Goal: Transaction & Acquisition: Purchase product/service

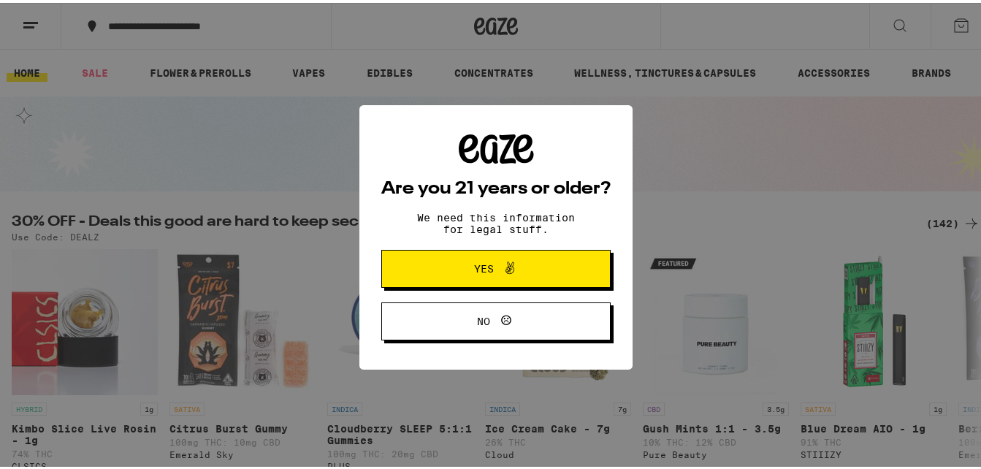
click at [514, 314] on span "No" at bounding box center [496, 318] width 111 height 19
click at [506, 262] on icon at bounding box center [510, 265] width 18 height 18
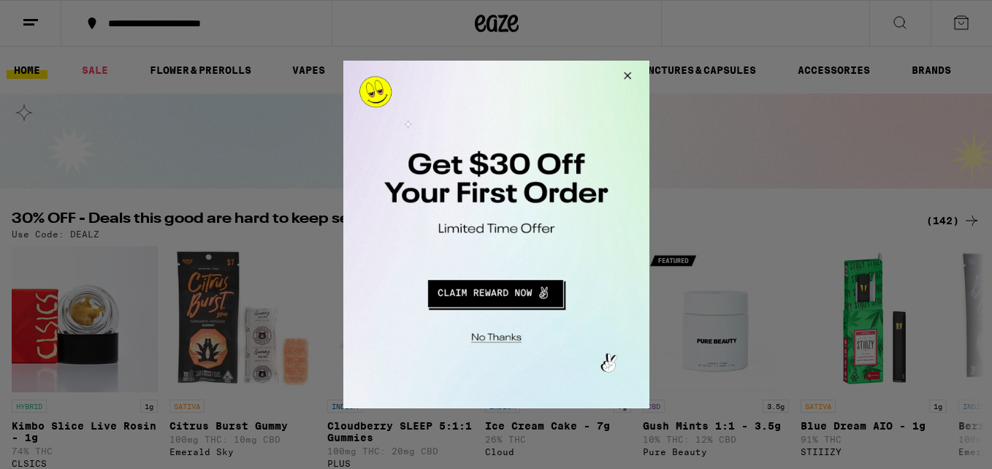
click at [514, 289] on button "Redirect to URL" at bounding box center [495, 291] width 254 height 35
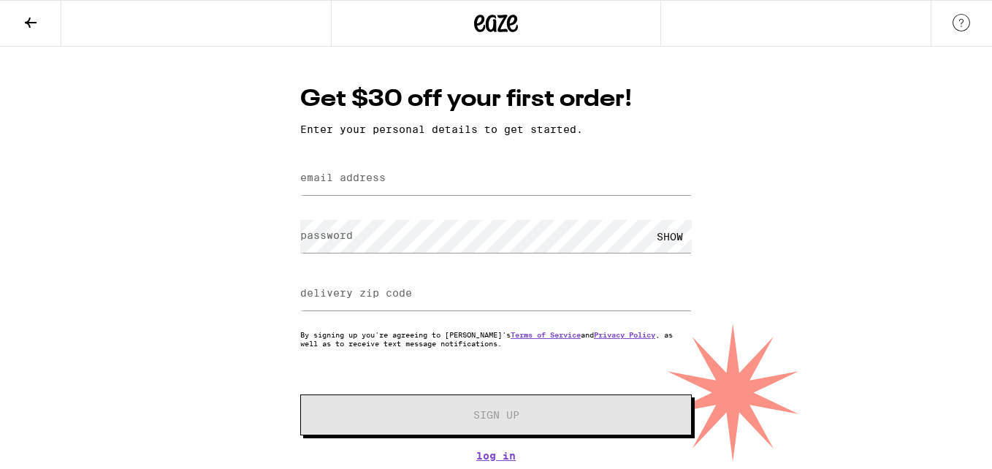
click at [364, 183] on label "email address" at bounding box center [342, 178] width 85 height 12
type input "vickersjoshua24@gmail.com"
click at [650, 240] on div "SHOW" at bounding box center [670, 236] width 44 height 33
click at [650, 240] on div "HIDE" at bounding box center [670, 236] width 44 height 33
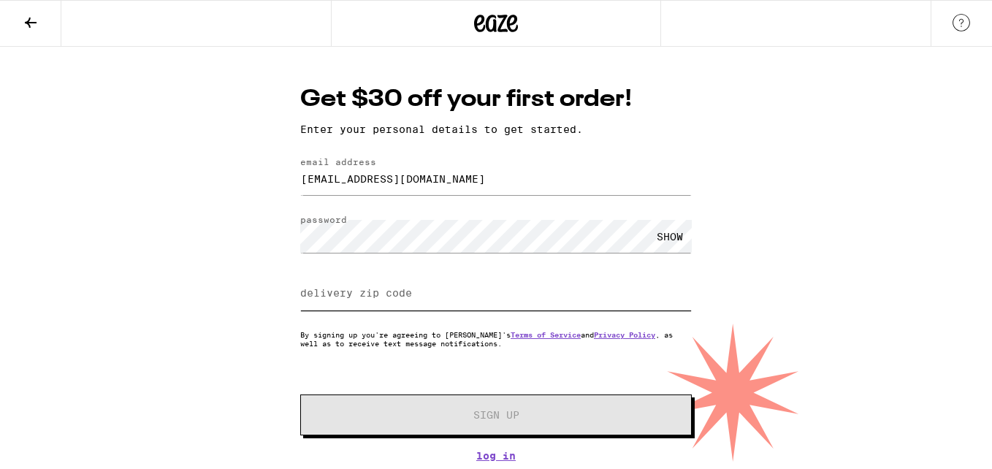
click at [357, 305] on input "delivery zip code" at bounding box center [496, 294] width 392 height 33
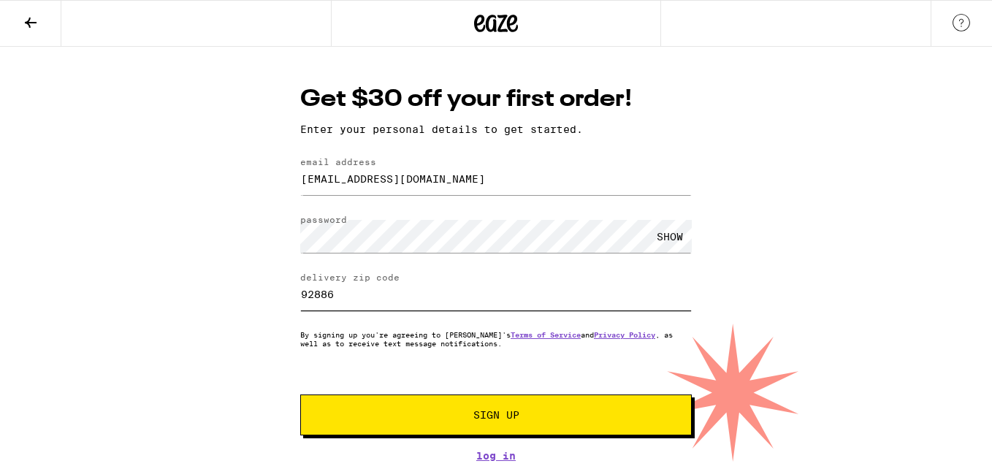
type input "92886"
click at [490, 420] on span "Sign Up" at bounding box center [496, 415] width 46 height 10
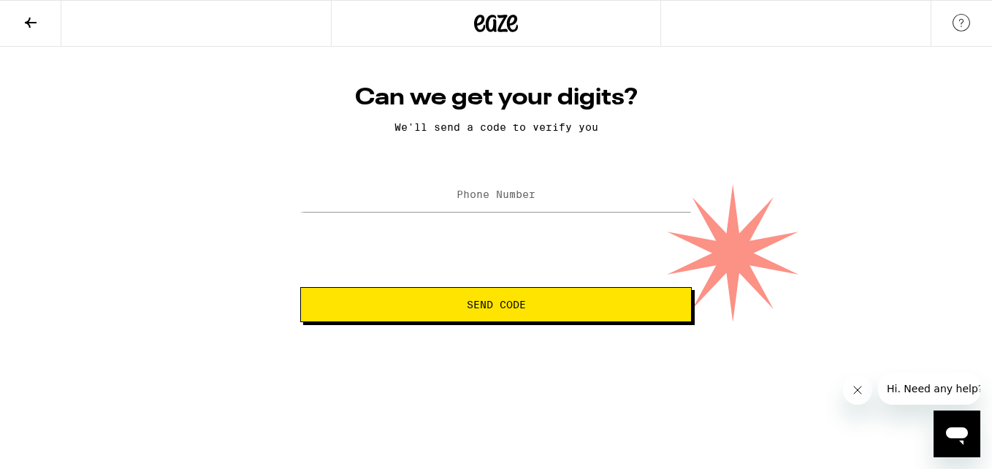
click at [513, 200] on label "Phone Number" at bounding box center [496, 195] width 79 height 12
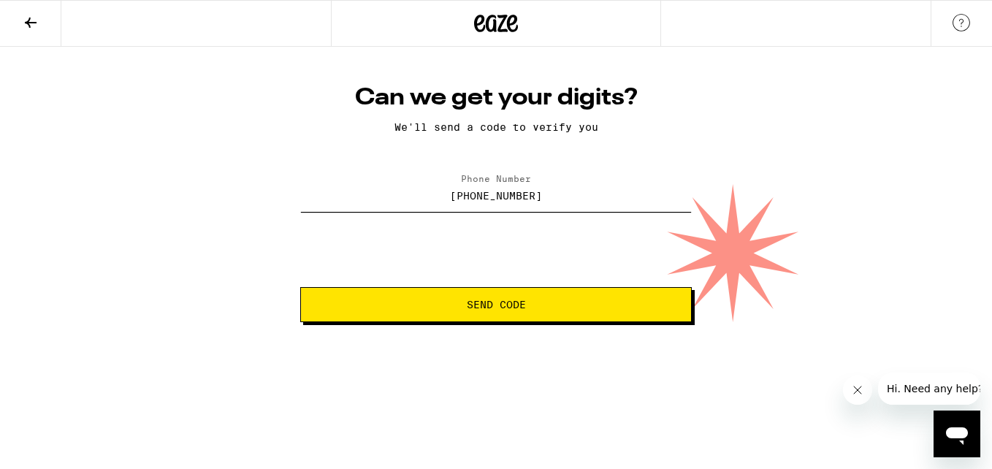
type input "(714) 225-6734"
click at [300, 287] on button "Send Code" at bounding box center [496, 304] width 392 height 35
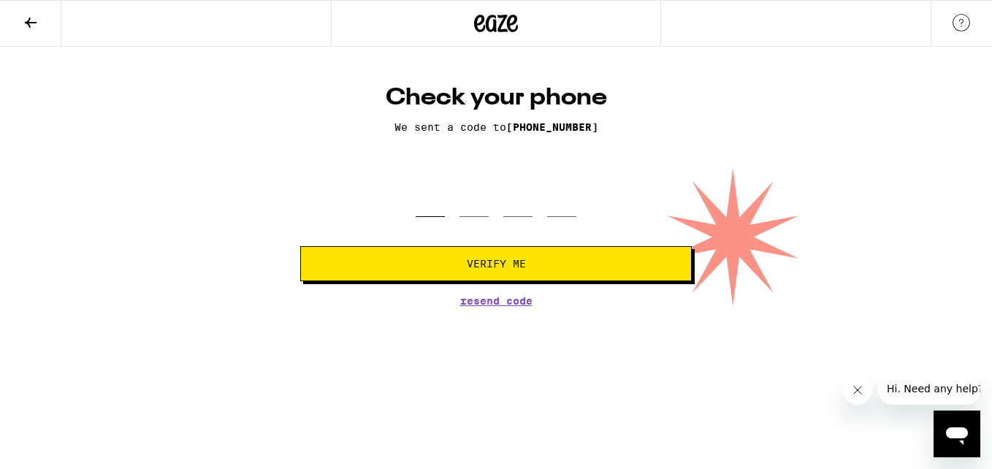
click at [438, 199] on input "tel" at bounding box center [430, 195] width 29 height 43
type input "9"
type input "7"
type input "1"
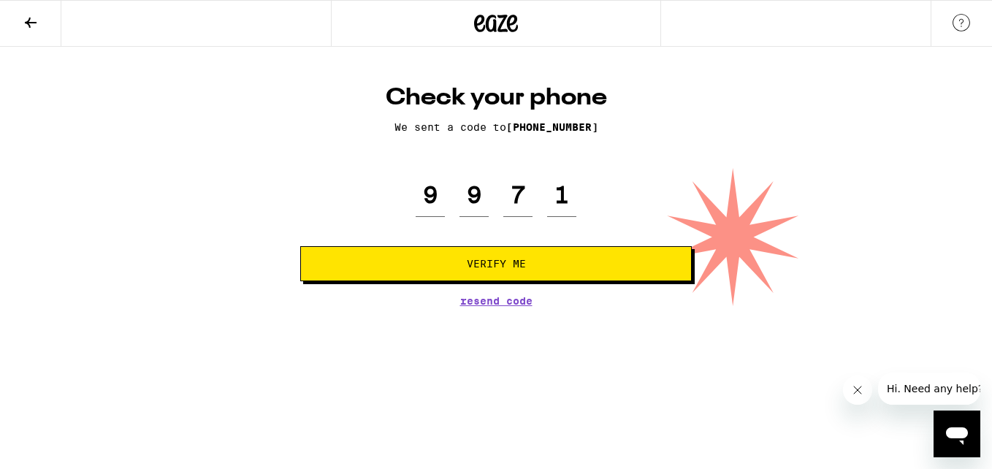
click at [489, 263] on span "Verify Me" at bounding box center [496, 264] width 59 height 10
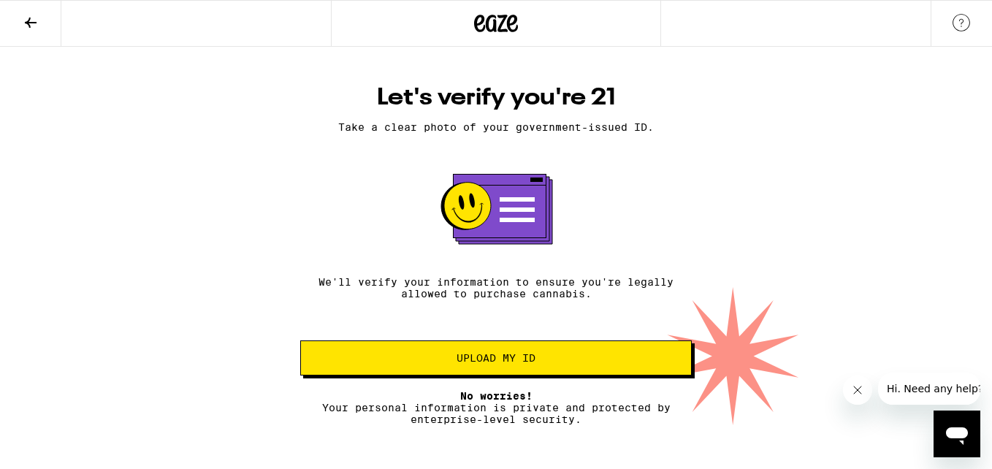
click at [861, 393] on icon "Close message from company" at bounding box center [857, 390] width 12 height 12
click at [967, 426] on icon "Open messaging window" at bounding box center [957, 434] width 26 height 26
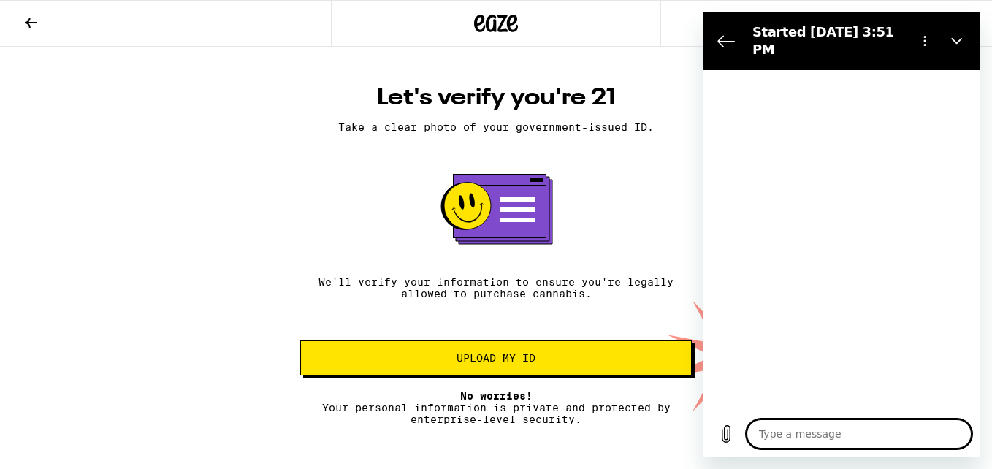
type textarea "x"
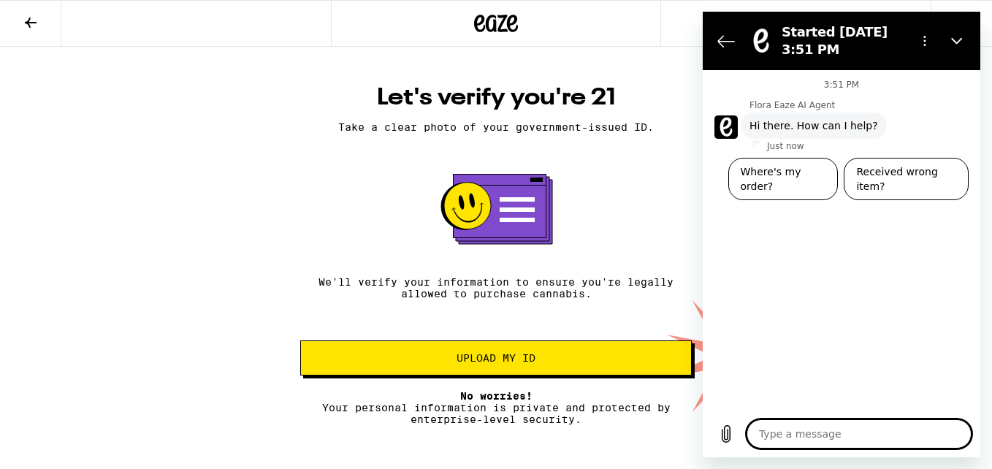
type textarea "I"
type textarea "x"
type textarea "I"
type textarea "x"
type textarea "I h"
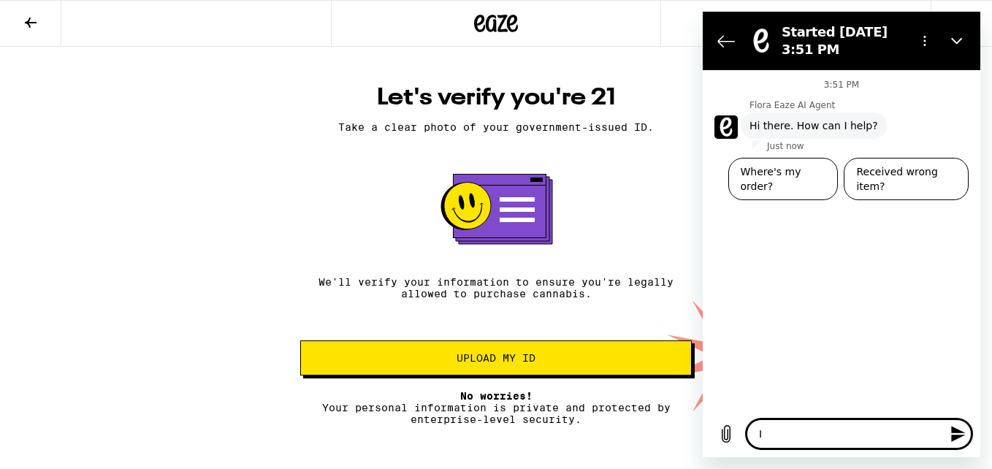
type textarea "x"
type textarea "I ha"
type textarea "x"
type textarea "I hav"
type textarea "x"
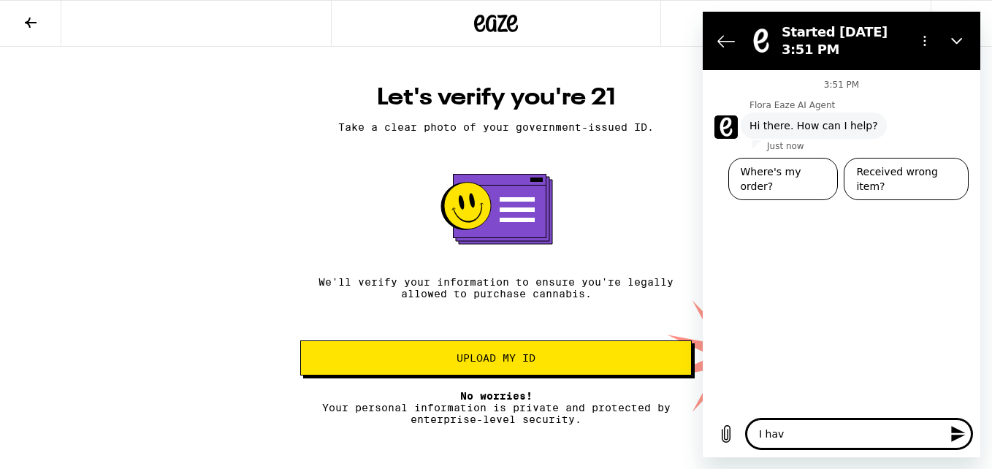
type textarea "I have"
type textarea "x"
type textarea "I have"
type textarea "x"
type textarea "I have a"
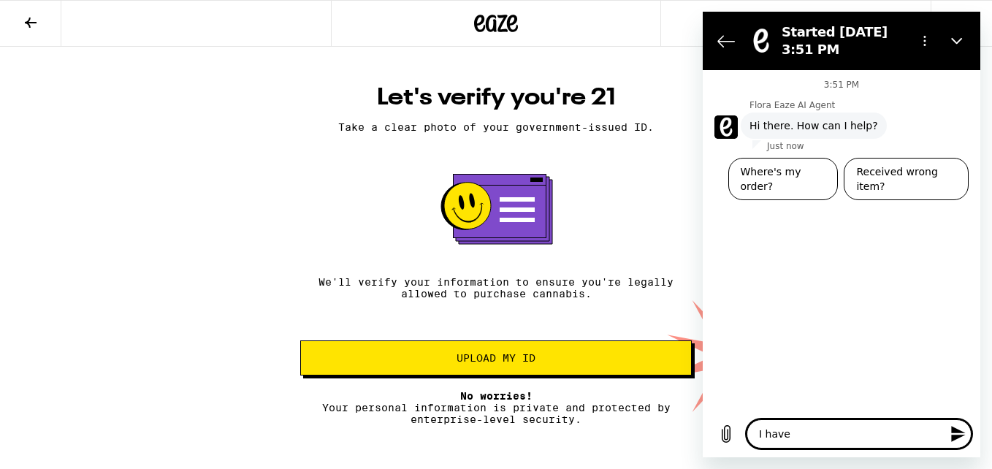
type textarea "x"
type textarea "I have a"
type textarea "x"
type textarea "I have a r"
type textarea "x"
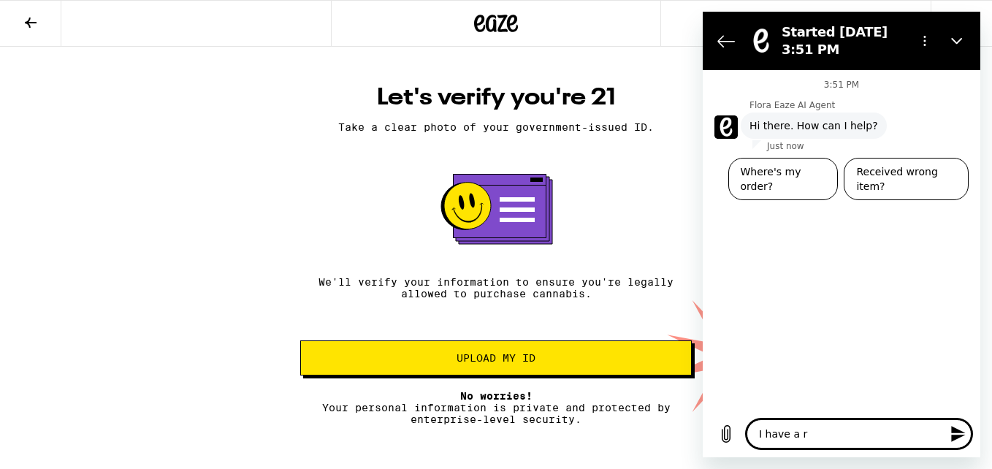
type textarea "I have a re"
type textarea "x"
type textarea "I have a rec"
type textarea "x"
type textarea "I have a reco"
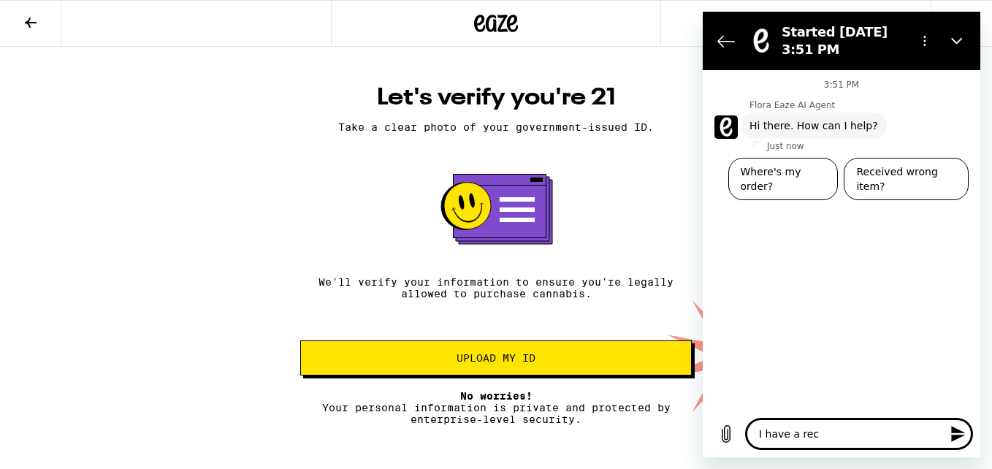
type textarea "x"
type textarea "I have a recom"
type textarea "x"
type textarea "I have a recomm"
type textarea "x"
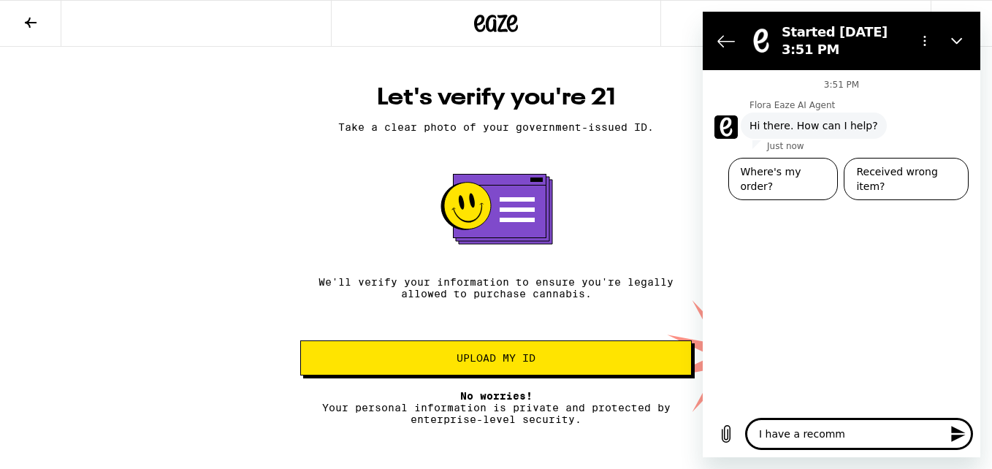
type textarea "I have a recomme"
type textarea "x"
type textarea "I have a recommen"
type textarea "x"
type textarea "I have a recommend"
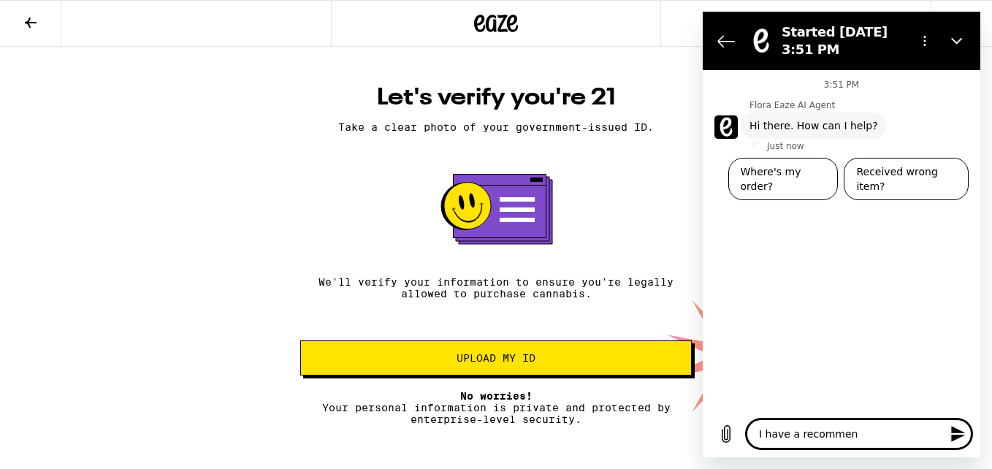
type textarea "x"
type textarea "I have a recommenda"
type textarea "x"
type textarea "I have a recommendat"
type textarea "x"
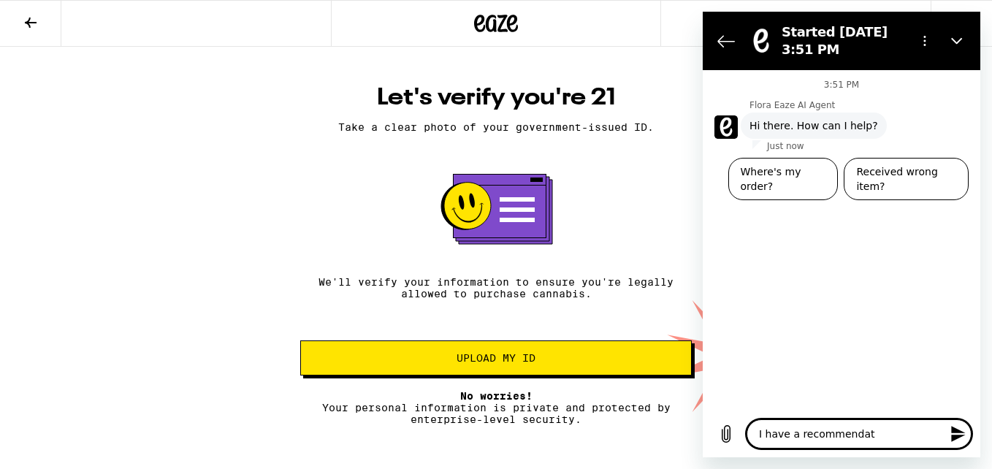
type textarea "I have a recommendati"
type textarea "x"
type textarea "I have a recommendatio"
type textarea "x"
type textarea "I have a recommendation"
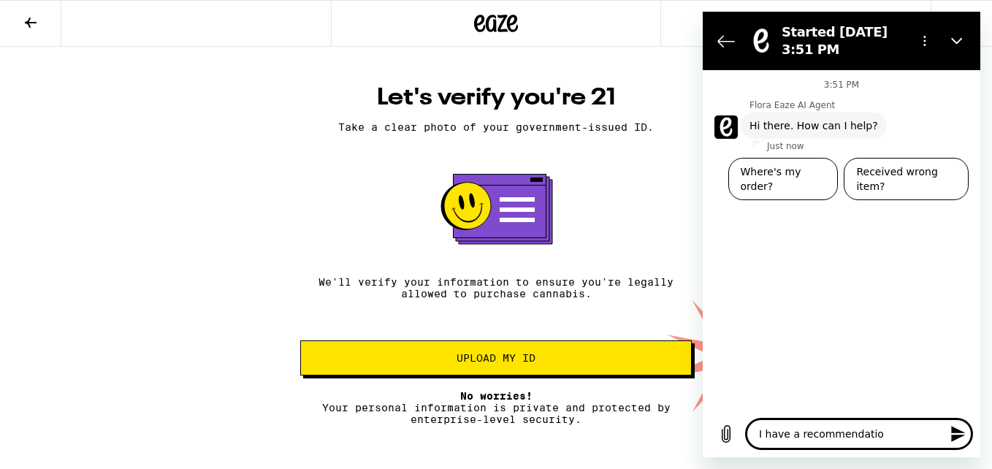
type textarea "x"
type textarea "I have a recommendation"
type textarea "x"
type textarea "I have a recommendation a"
type textarea "x"
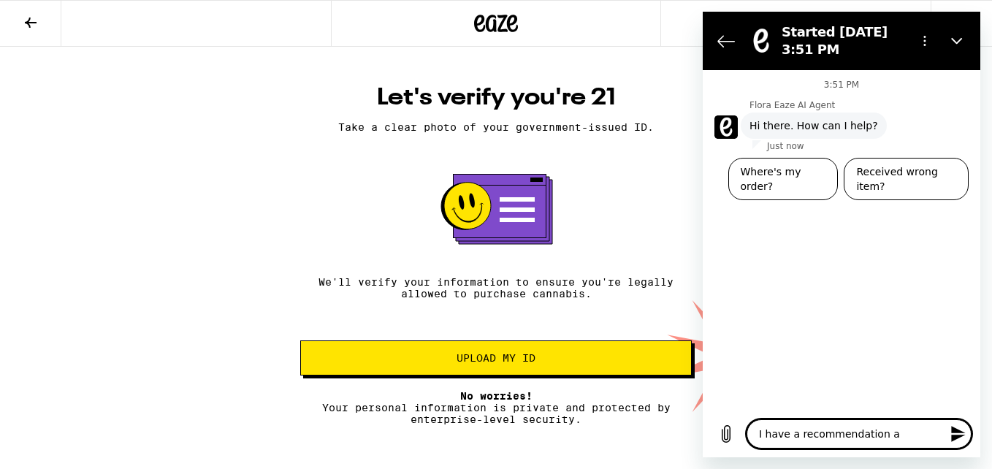
type textarea "I have a recommendation an"
type textarea "x"
type textarea "I have a recommendation and"
type textarea "x"
type textarea "I have a recommendation and"
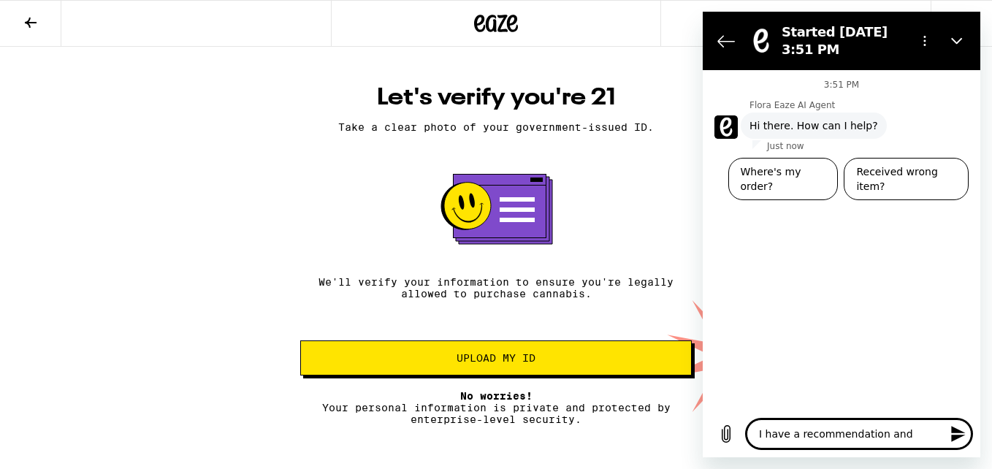
type textarea "x"
type textarea "I have a recommendation and a"
type textarea "x"
type textarea "I have a recommendation and am"
type textarea "x"
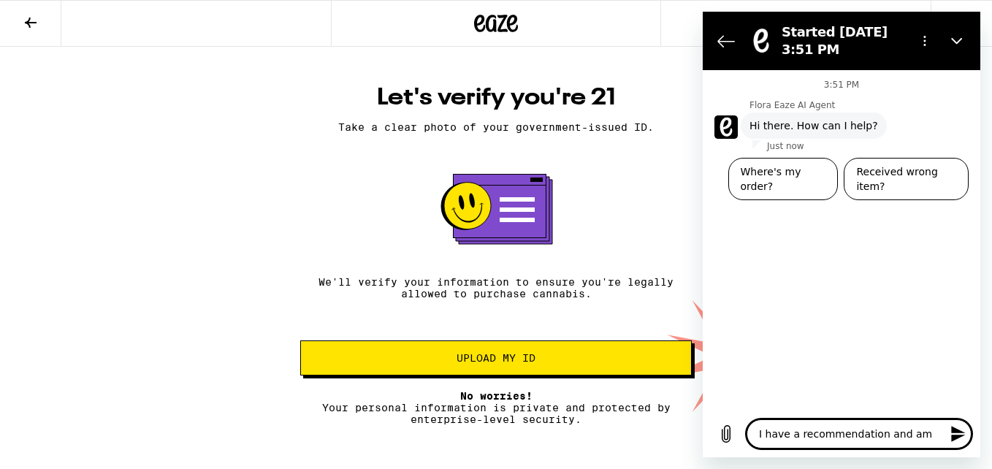
type textarea "I have a recommendation and am"
type textarea "x"
type textarea "I have a recommendation and am n"
type textarea "x"
type textarea "I have a recommendation and am no"
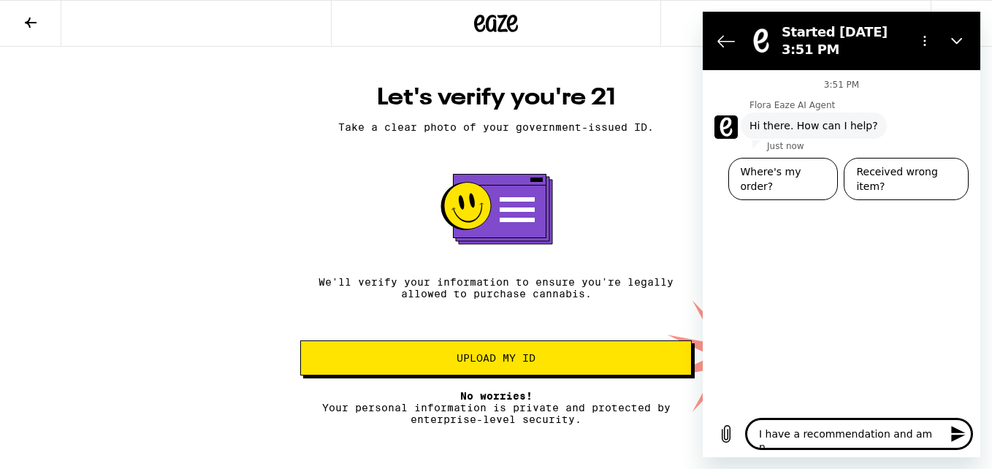
type textarea "x"
type textarea "I have a recommendation and am not"
type textarea "x"
type textarea "I have a recommendation and am not"
type textarea "x"
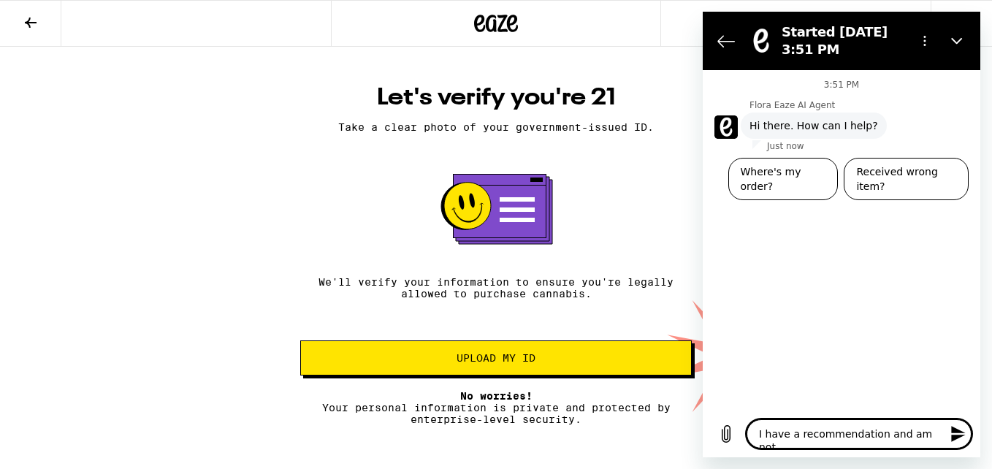
type textarea "I have a recommendation and am not 2"
type textarea "x"
type textarea "I have a recommendation and am not 21"
type textarea "x"
type textarea "I have a recommendation and am not 21,"
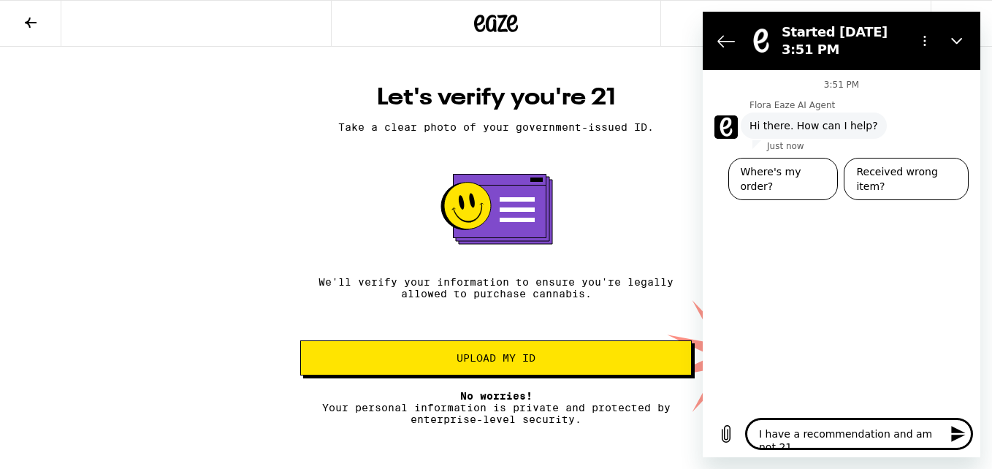
type textarea "x"
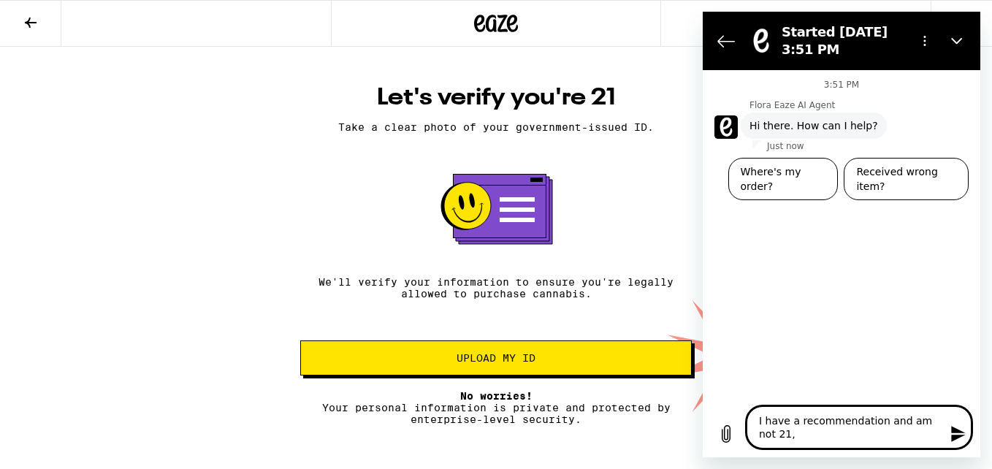
type textarea "I have a recommendation and am not 21,"
type textarea "x"
type textarea "I have a recommendation and am not 21, h"
type textarea "x"
type textarea "I have a recommendation and am not 21, ho"
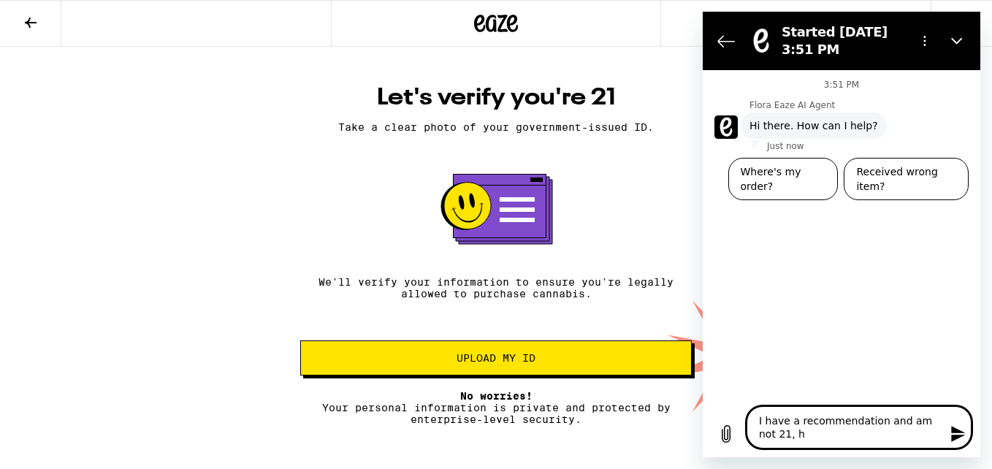
type textarea "x"
type textarea "I have a recommendation and am not 21, how"
type textarea "x"
type textarea "I have a recommendation and am not 21, how"
type textarea "x"
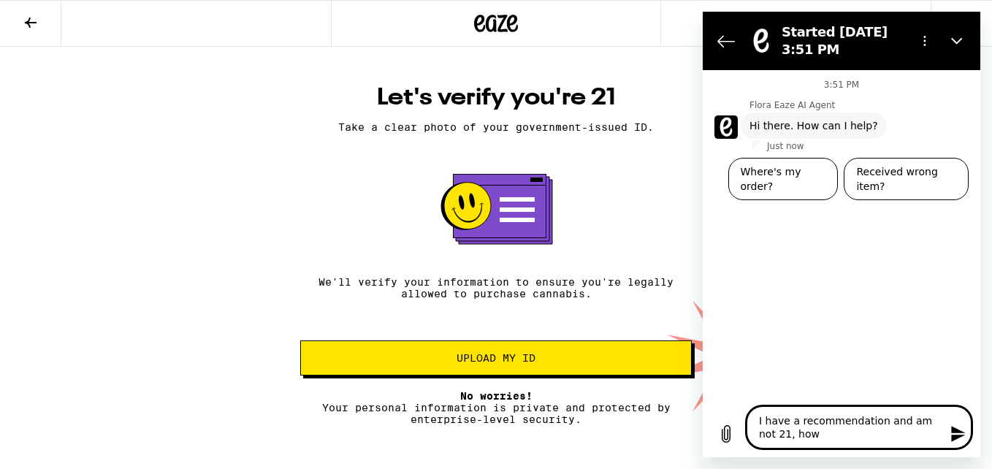
type textarea "I have a recommendation and am not 21, how d"
type textarea "x"
type textarea "I have a recommendation and am not 21, how do"
type textarea "x"
type textarea "I have a recommendation and am not 21, how do"
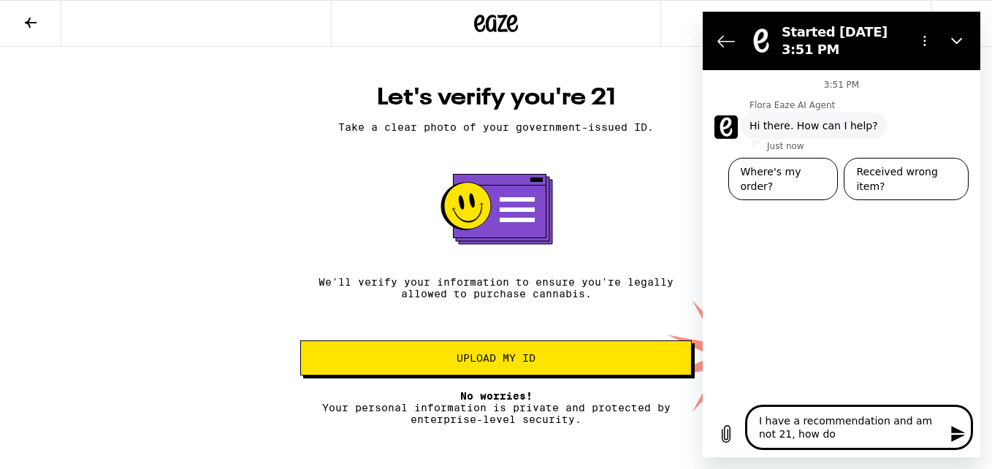
type textarea "x"
type textarea "I have a recommendation and am not 21, how do I"
type textarea "x"
type textarea "I have a recommendation and am not 21, how do I"
type textarea "x"
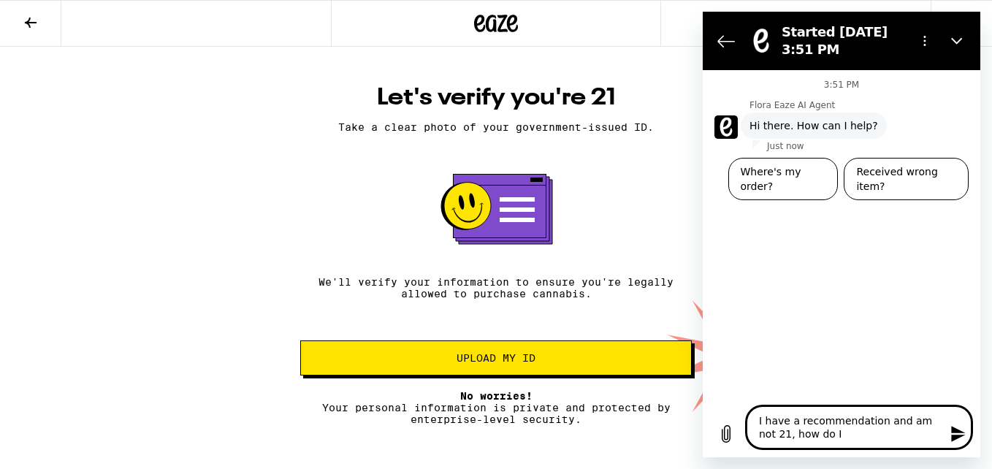
type textarea "I have a recommendation and am not 21, how do I g"
type textarea "x"
type textarea "I have a recommendation and am not 21, how do I ge"
type textarea "x"
type textarea "I have a recommendation and am not 21, how do I get"
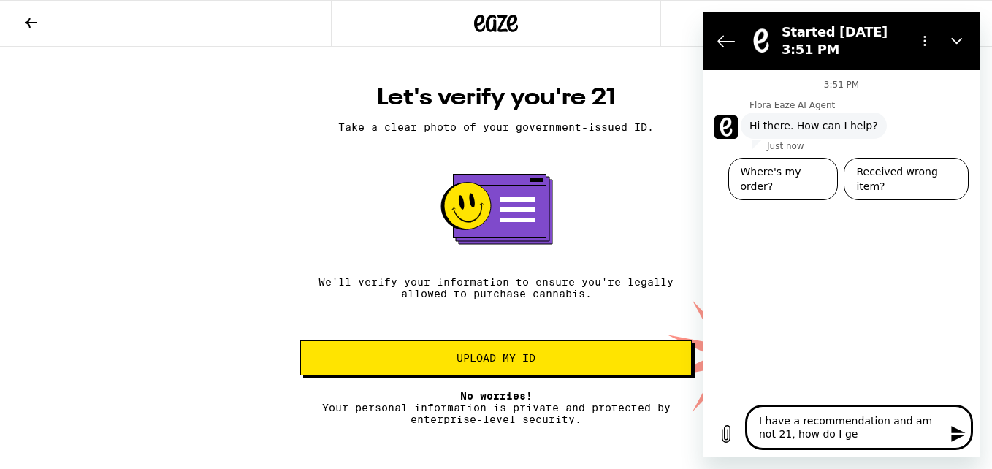
type textarea "x"
type textarea "I have a recommendation and am not 21, how do I get"
type textarea "x"
type textarea "I have a recommendation and am not 21, how do I get p"
type textarea "x"
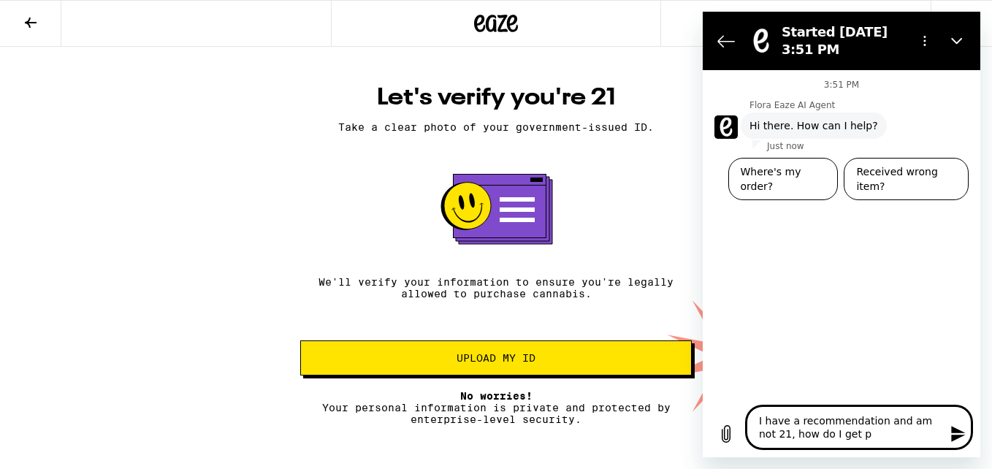
type textarea "I have a recommendation and am not 21, how do I get pa"
type textarea "x"
type textarea "I have a recommendation and am not 21, how do I get pas"
type textarea "x"
type textarea "I have a recommendation and am not 21, how do I get past"
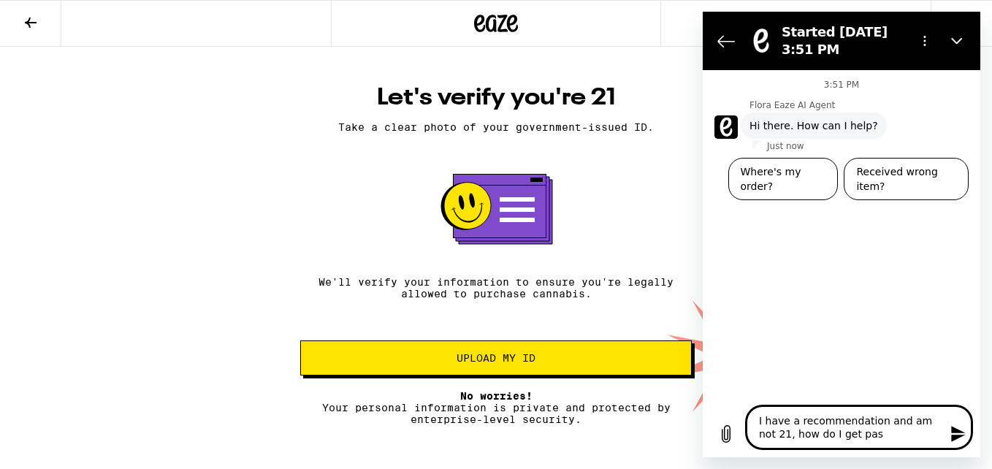
type textarea "x"
type textarea "I have a recommendation and am not 21, how do I get past"
type textarea "x"
type textarea "I have a recommendation and am not 21, how do I get past t"
type textarea "x"
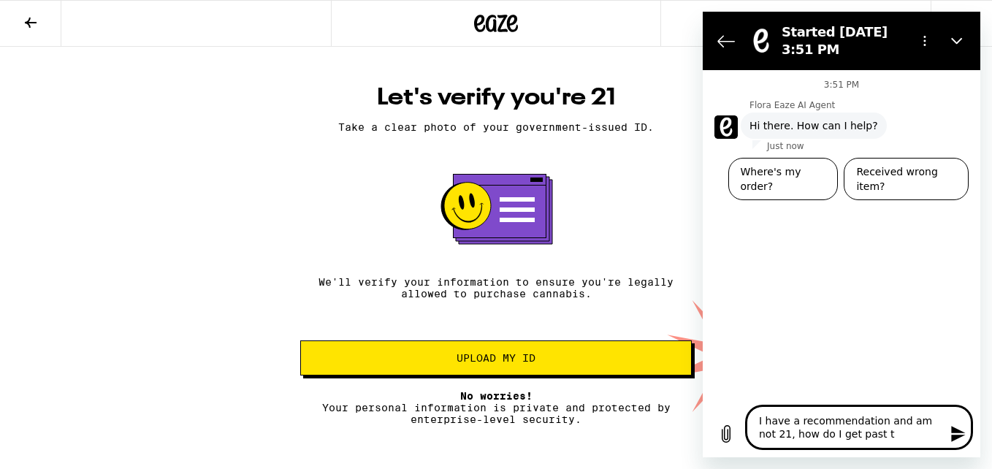
type textarea "I have a recommendation and am not 21, how do I get past th"
type textarea "x"
type textarea "I have a recommendation and am not 21, how do I get past tha"
type textarea "x"
type textarea "I have a recommendation and am not 21, how do I get past that"
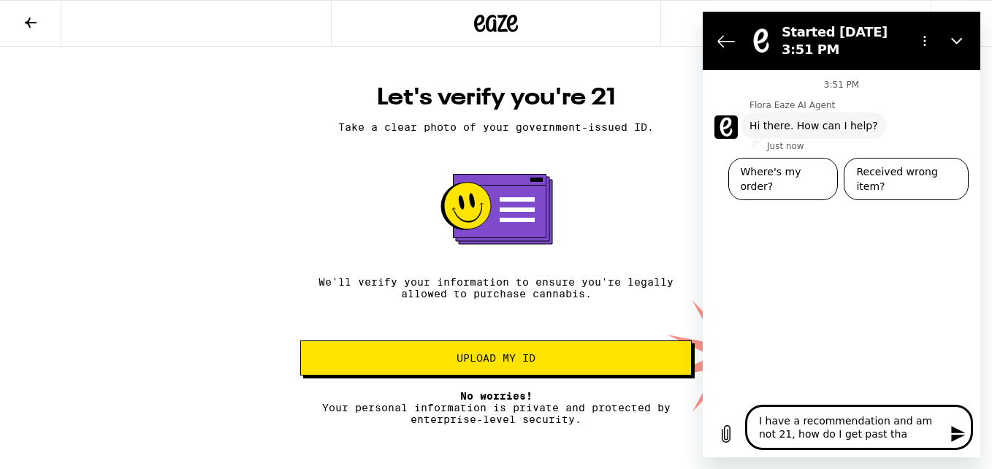
type textarea "x"
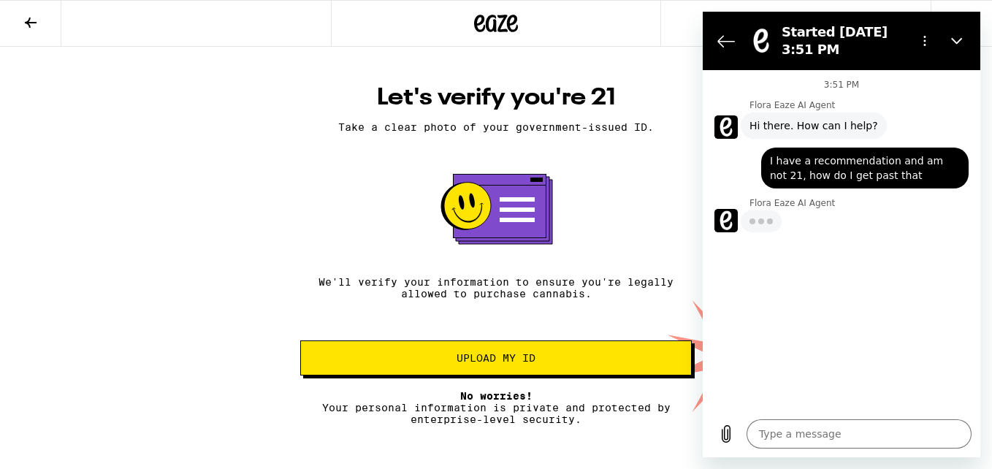
click at [611, 249] on div "Let's verify you're 21 Take a clear photo of your government-issued ID. We'll v…" at bounding box center [496, 254] width 421 height 342
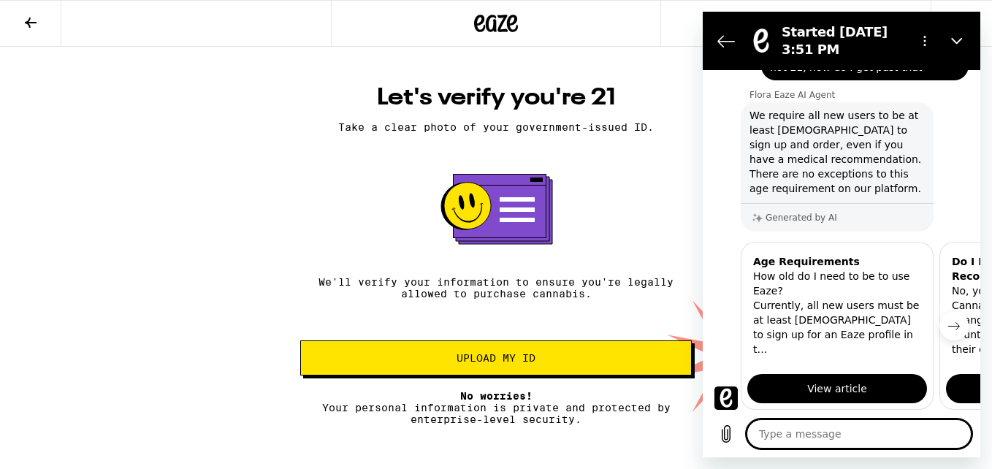
scroll to position [107, 0]
type textarea "x"
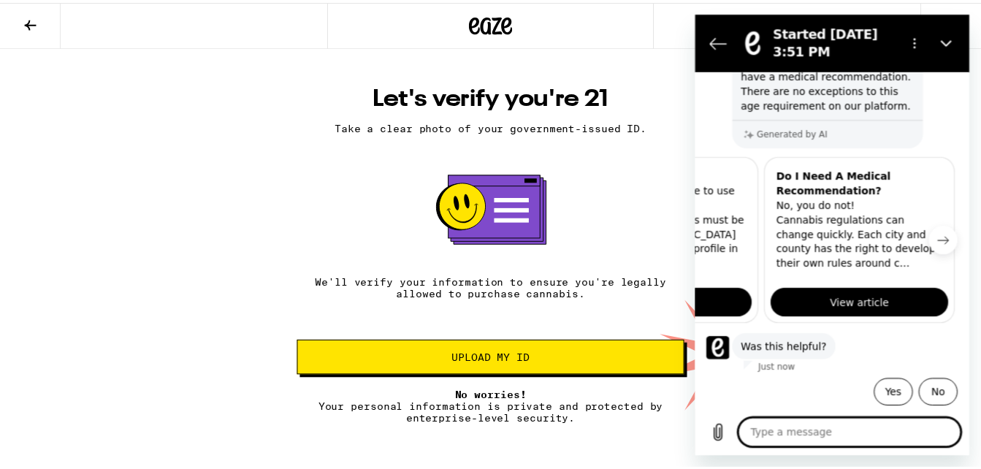
scroll to position [0, 180]
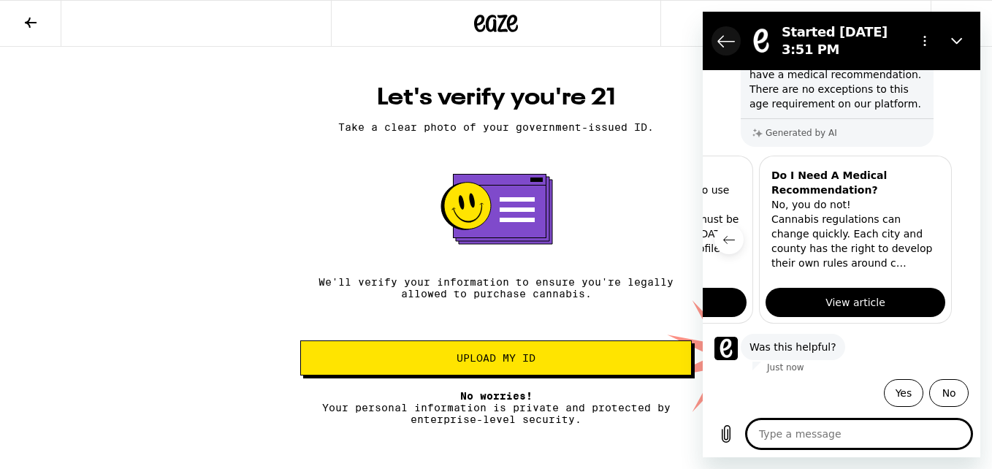
click at [726, 40] on icon "Back to the conversation list" at bounding box center [726, 41] width 18 height 18
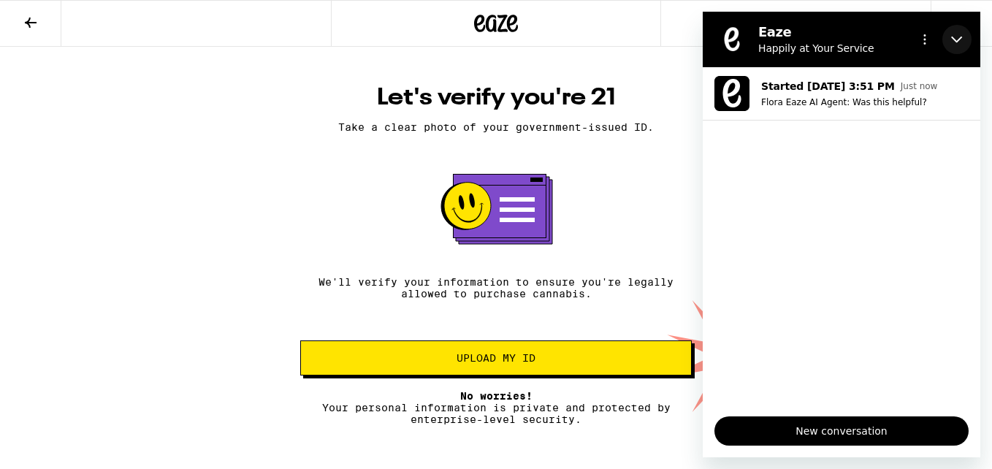
click at [957, 39] on icon "Close" at bounding box center [957, 40] width 12 height 12
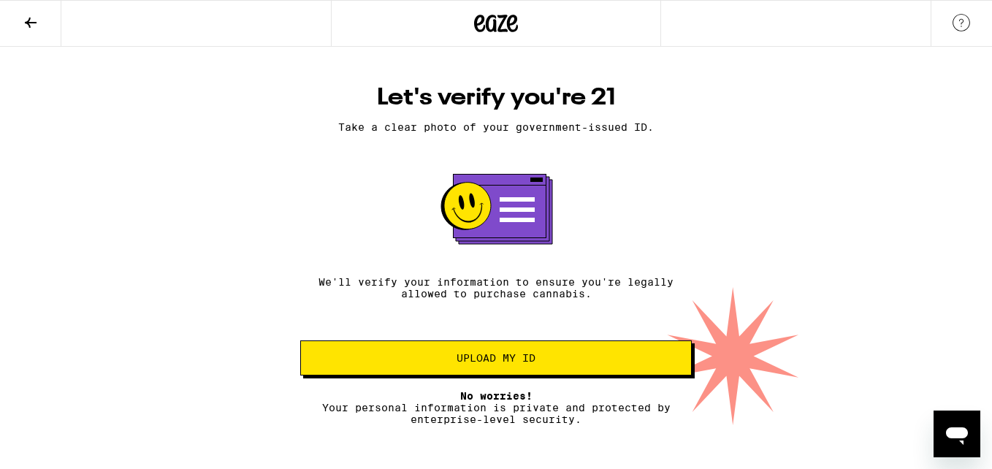
click at [31, 29] on icon at bounding box center [31, 23] width 18 height 18
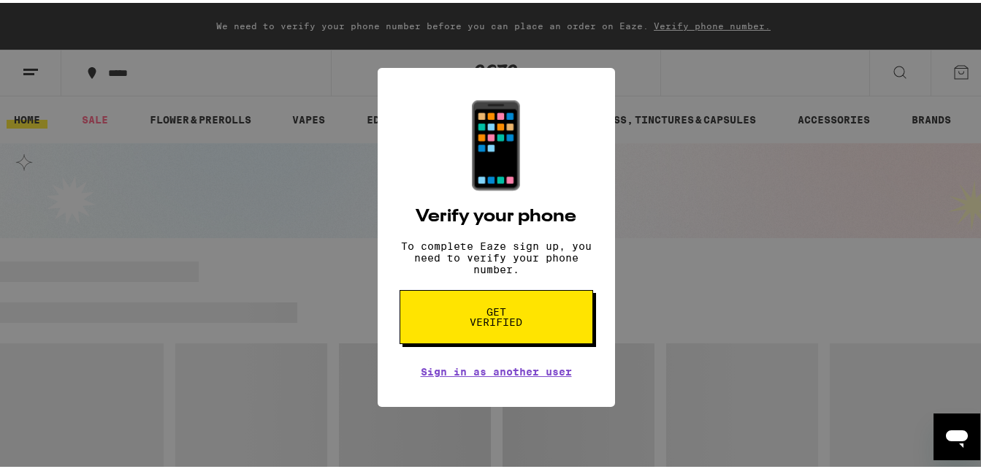
click at [681, 342] on div "📱 Verify your phone To complete Eaze sign up, you need to verify your phone num…" at bounding box center [496, 234] width 992 height 469
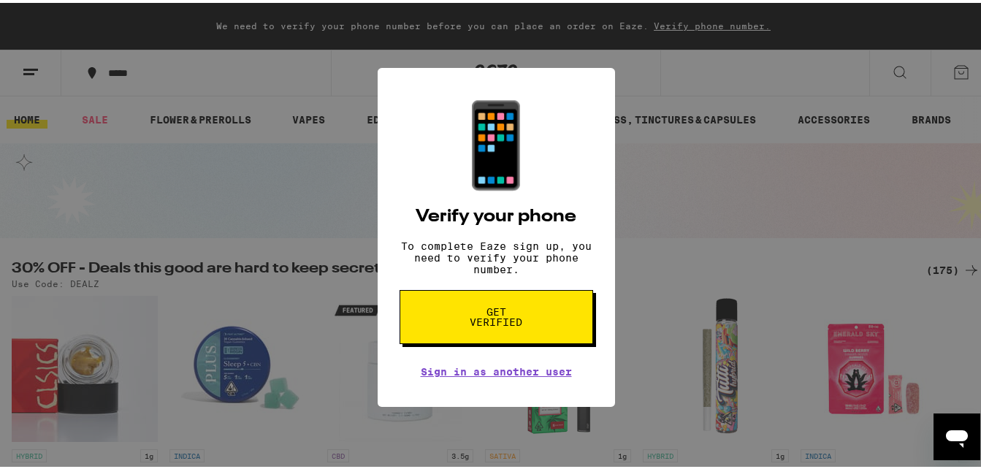
click at [495, 433] on div "📱 Verify your phone To complete Eaze sign up, you need to verify your phone num…" at bounding box center [496, 234] width 992 height 469
click at [210, 77] on div "📱 Verify your phone To complete Eaze sign up, you need to verify your phone num…" at bounding box center [496, 234] width 992 height 469
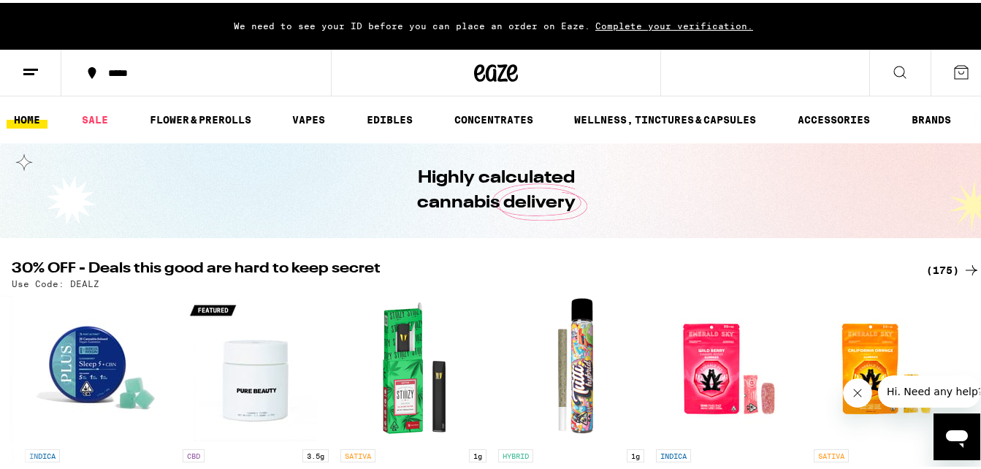
click at [27, 71] on line at bounding box center [28, 71] width 11 height 0
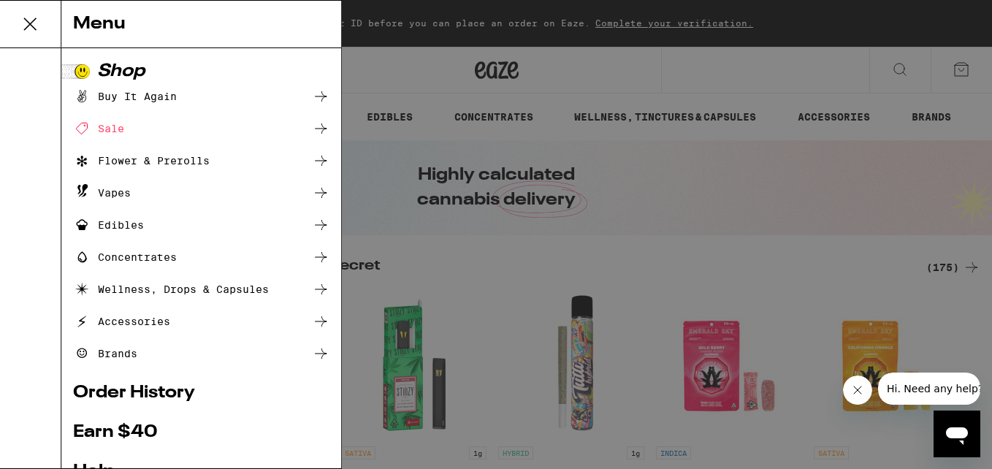
click at [386, 202] on div "Menu Shop Buy It Again Sale Flower & Prerolls Vapes Edibles Concentrates Wellne…" at bounding box center [496, 234] width 992 height 469
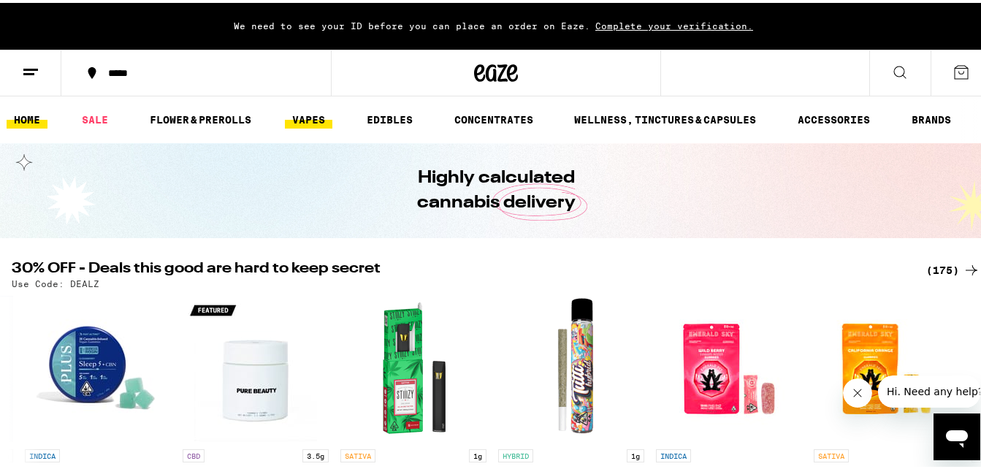
click at [311, 114] on link "VAPES" at bounding box center [308, 117] width 47 height 18
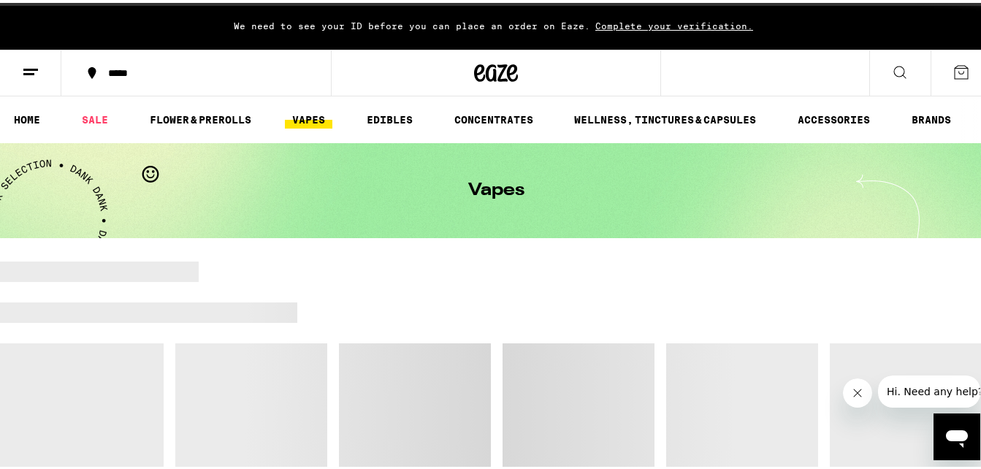
scroll to position [126, 0]
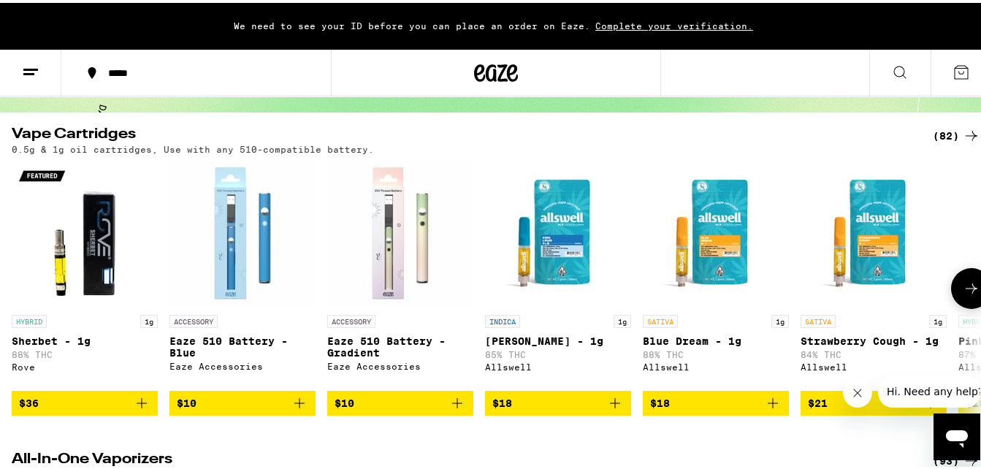
click at [353, 252] on img "Open page for Eaze 510 Battery - Gradient from Eaze Accessories" at bounding box center [400, 232] width 146 height 146
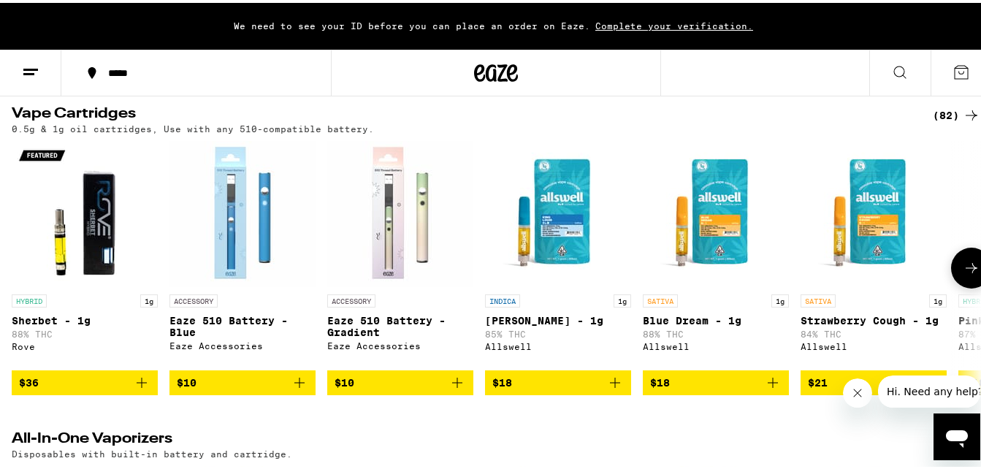
scroll to position [145, 0]
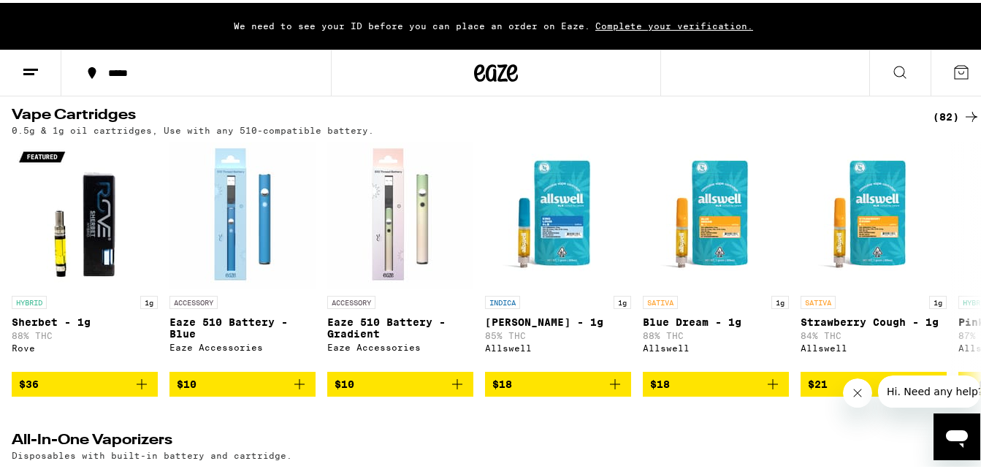
click at [934, 115] on div "(82)" at bounding box center [956, 114] width 47 height 18
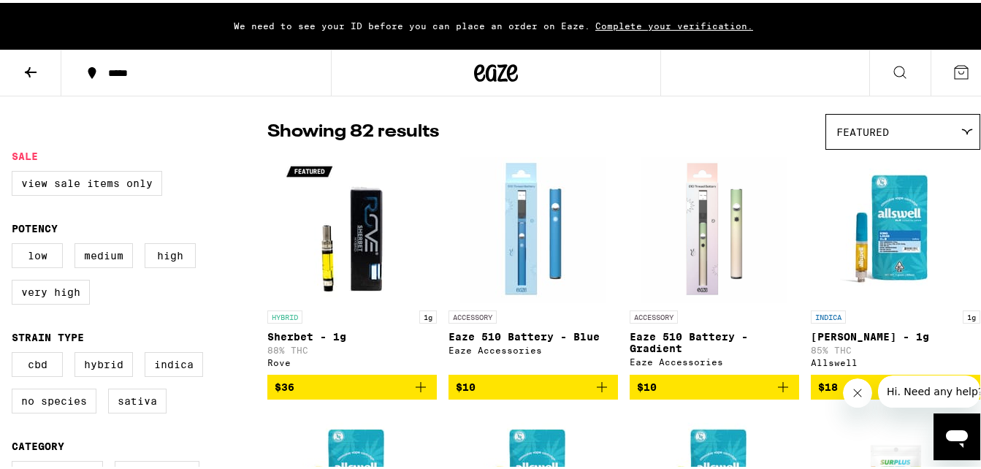
scroll to position [104, 0]
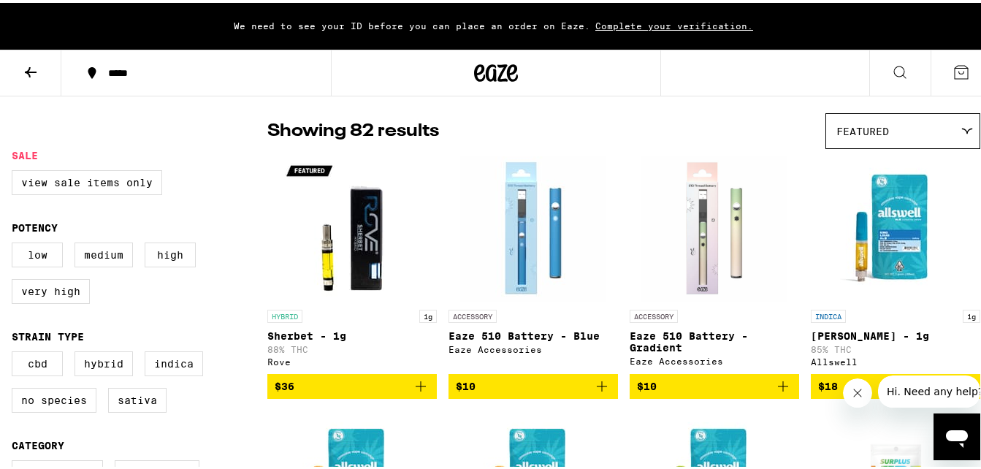
click at [366, 248] on img "Open page for Sherbet - 1g from Rove" at bounding box center [352, 226] width 146 height 146
click at [47, 301] on label "Very High" at bounding box center [51, 288] width 78 height 25
click at [15, 243] on input "Very High" at bounding box center [15, 242] width 1 height 1
checkbox input "true"
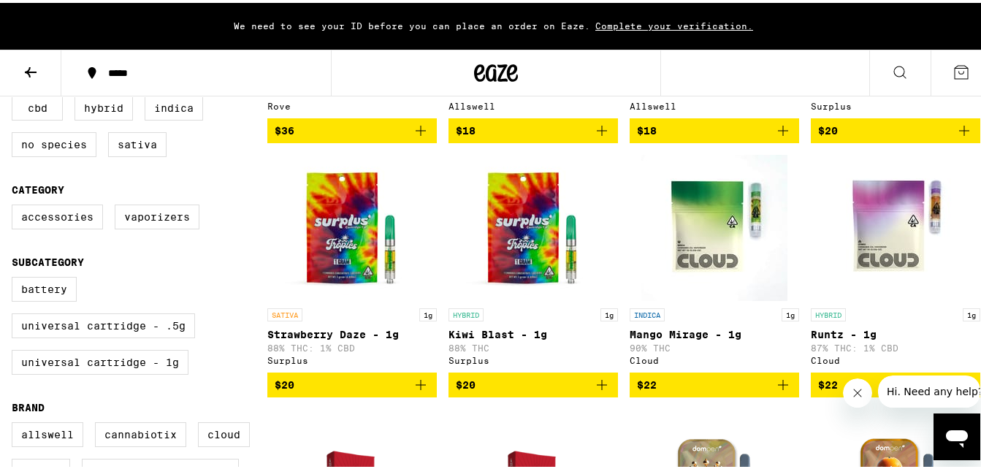
scroll to position [371, 0]
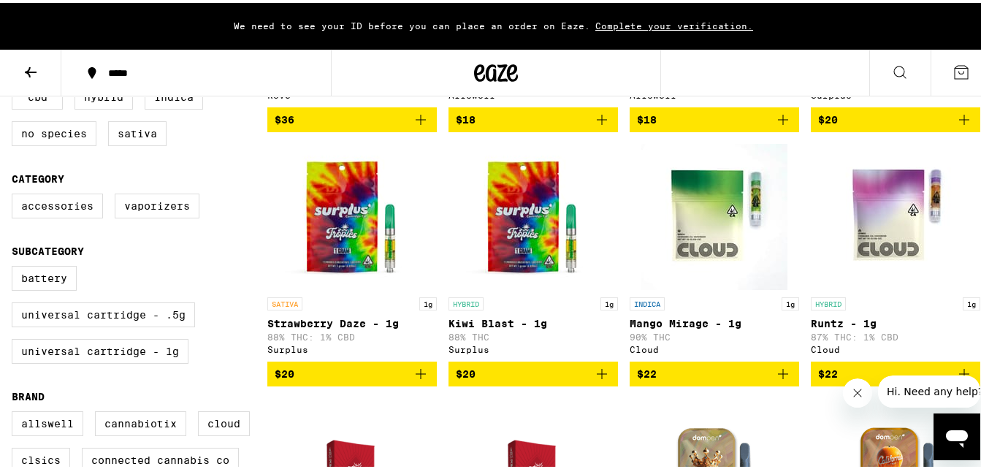
click at [690, 380] on span "$22" at bounding box center [714, 371] width 155 height 18
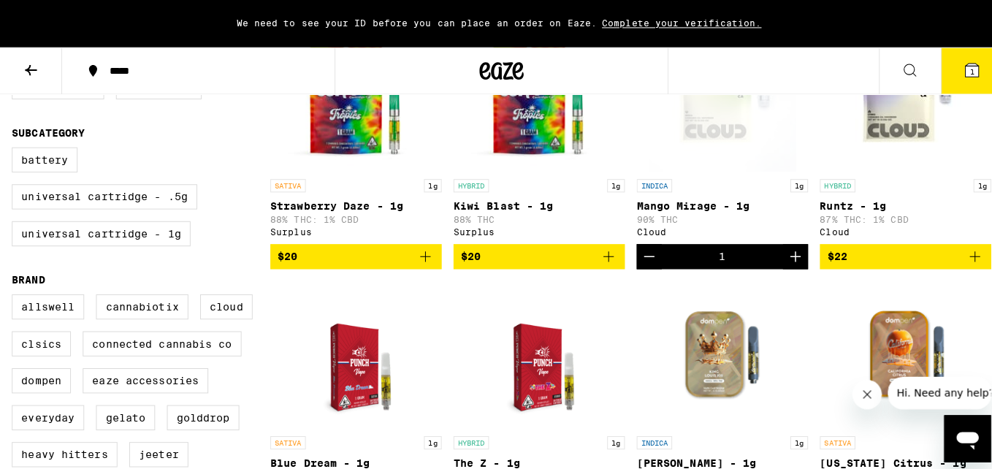
scroll to position [495, 0]
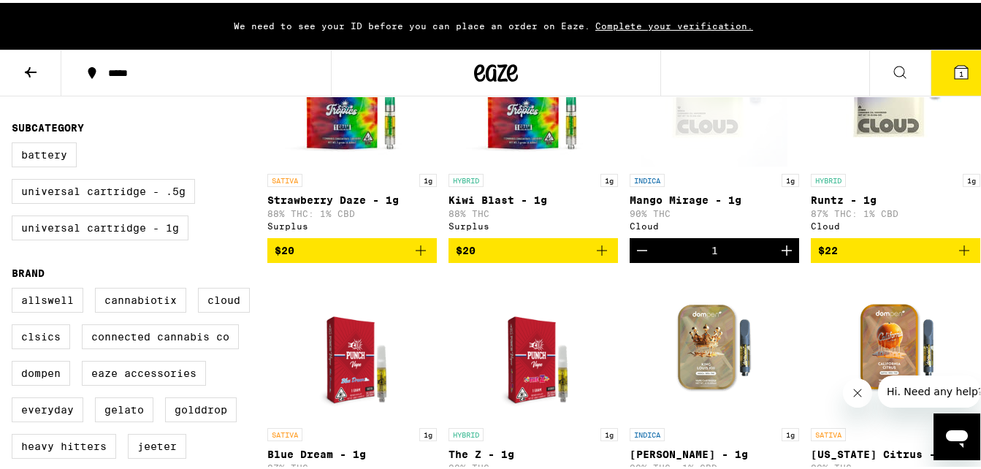
click at [961, 83] on button "1" at bounding box center [961, 69] width 61 height 45
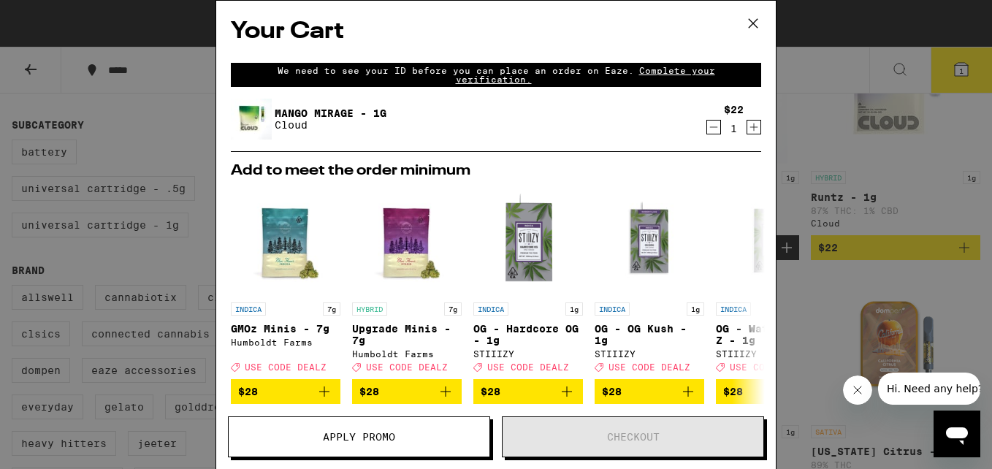
drag, startPoint x: 365, startPoint y: 114, endPoint x: 492, endPoint y: 75, distance: 132.9
click at [492, 75] on span "Complete your verification." at bounding box center [585, 75] width 259 height 18
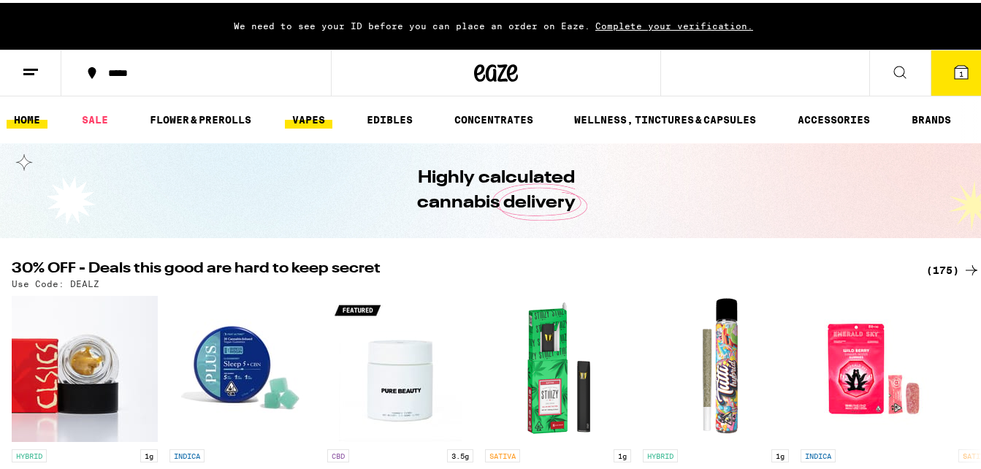
click at [311, 120] on link "VAPES" at bounding box center [308, 117] width 47 height 18
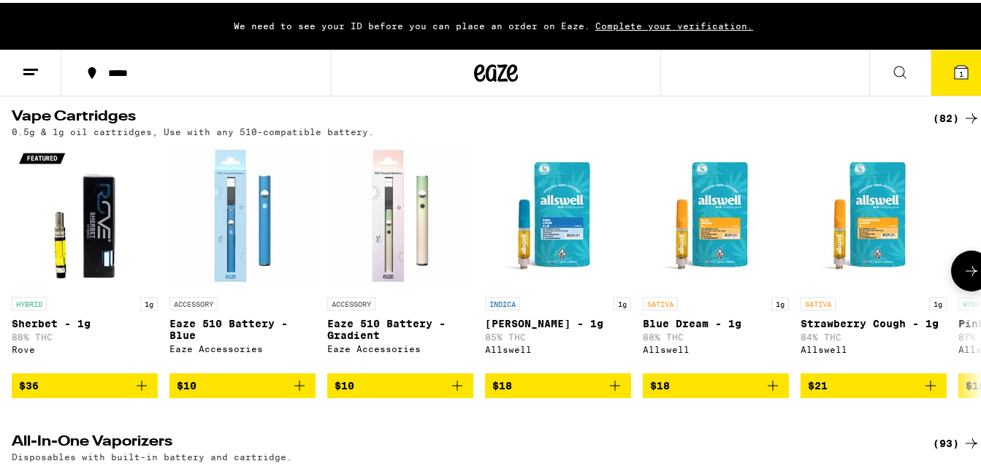
scroll to position [142, 0]
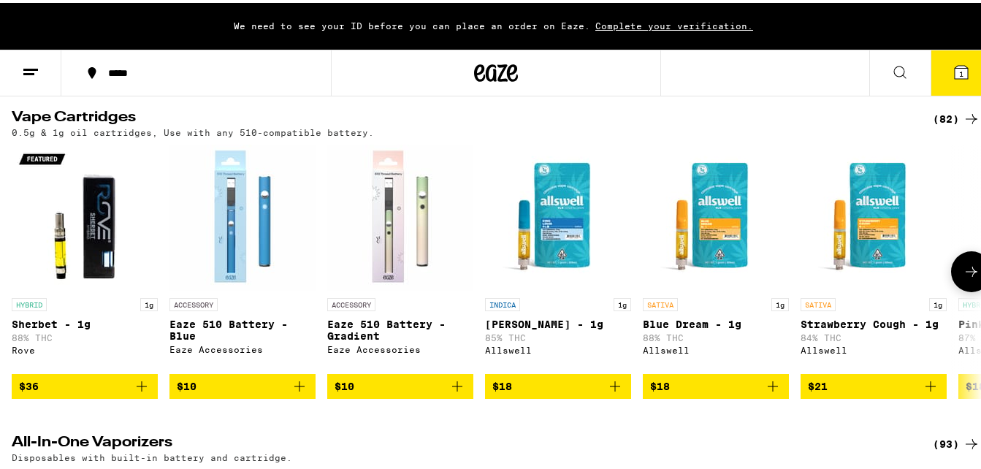
click at [525, 392] on span "$18" at bounding box center [558, 384] width 132 height 18
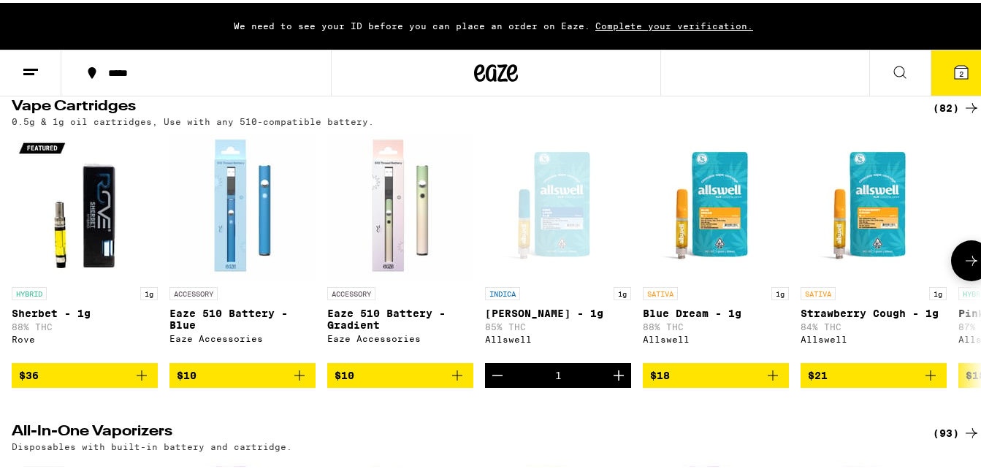
scroll to position [154, 0]
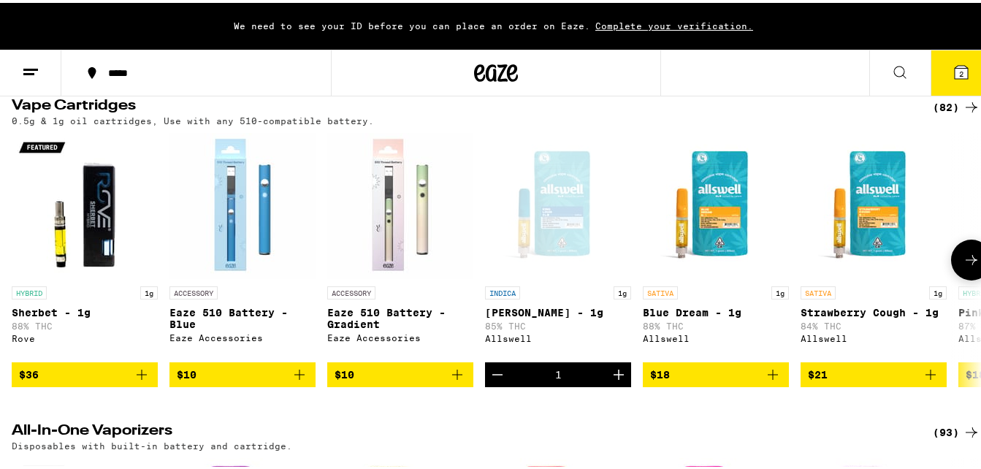
click at [934, 106] on div "(82)" at bounding box center [956, 105] width 47 height 18
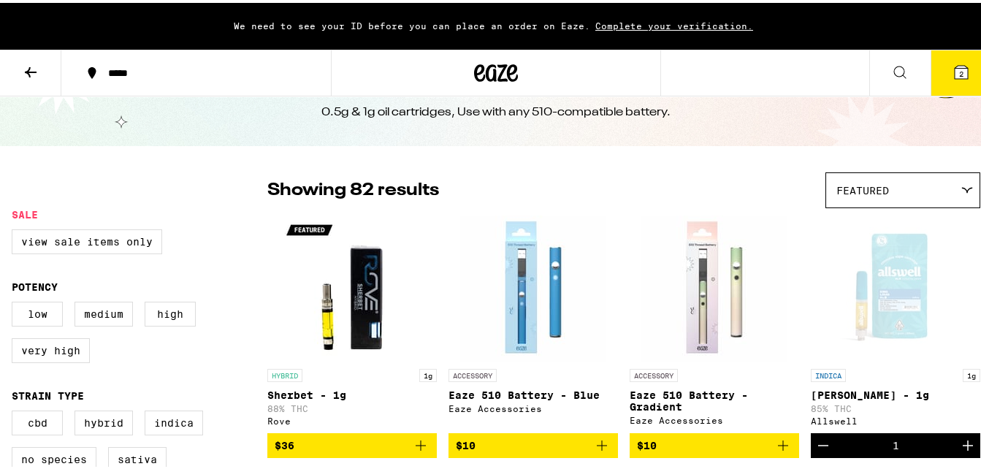
scroll to position [46, 0]
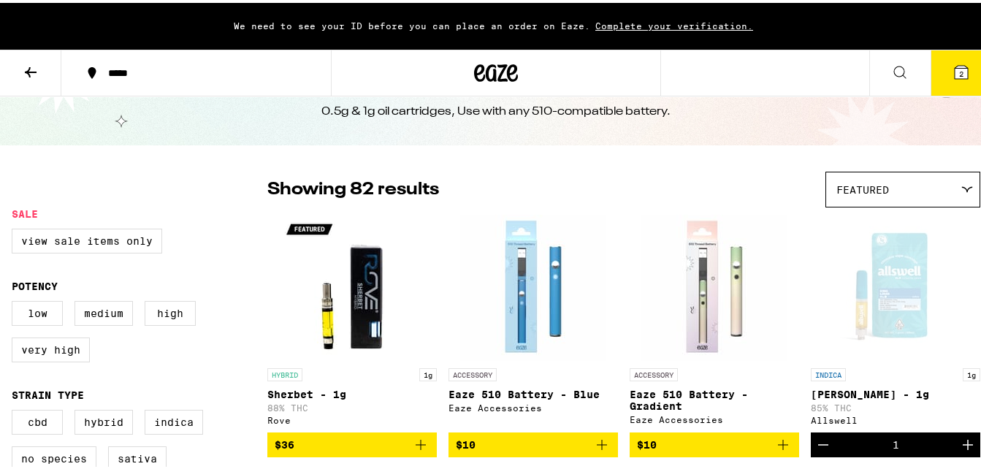
click at [847, 205] on div "Featured Featured Price: Low to High Price: High to Low" at bounding box center [903, 187] width 155 height 36
click at [842, 196] on div "Featured" at bounding box center [902, 187] width 153 height 34
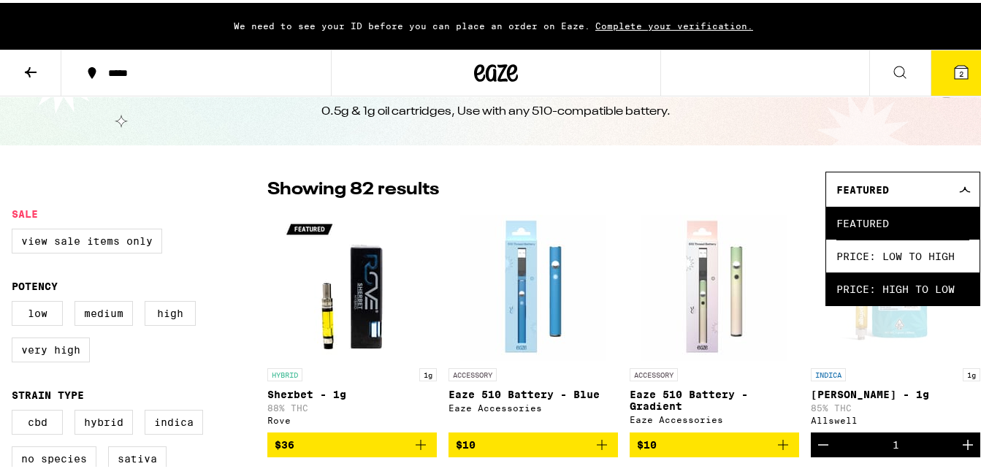
click at [857, 283] on span "Price: High to Low" at bounding box center [903, 286] width 133 height 33
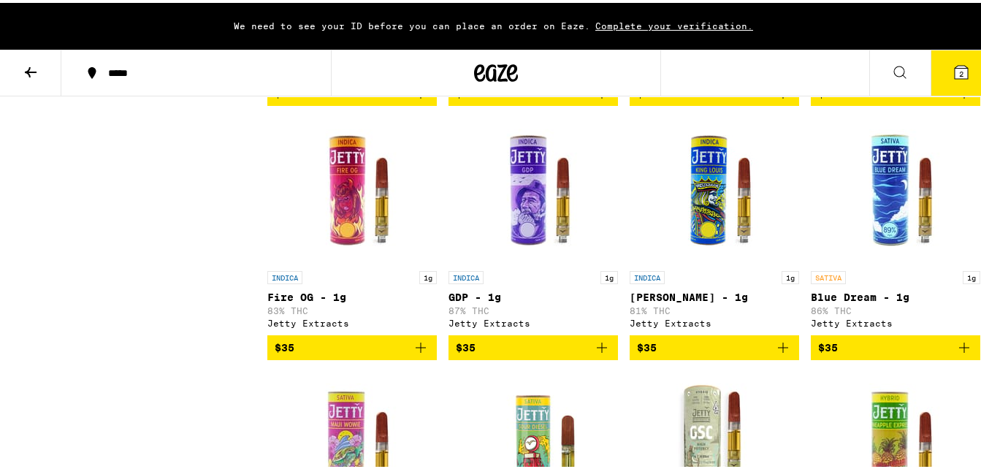
scroll to position [2025, 0]
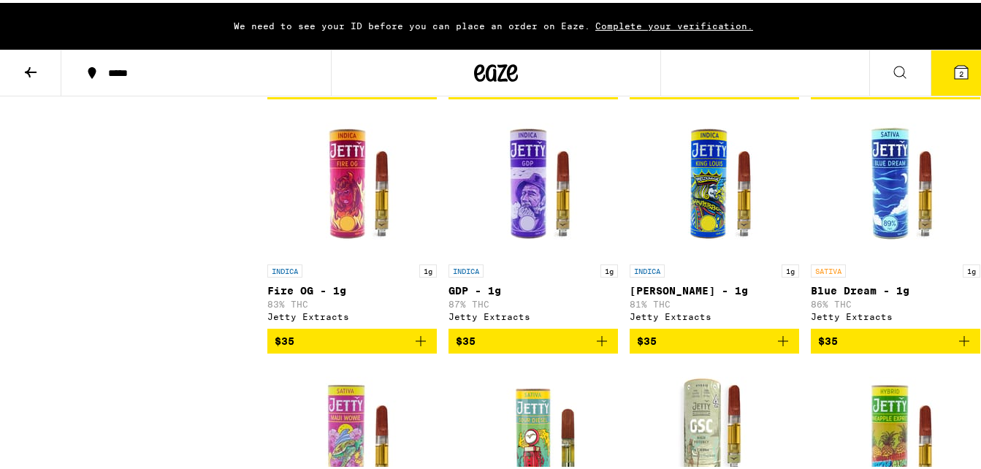
click at [674, 347] on span "$35" at bounding box center [714, 339] width 155 height 18
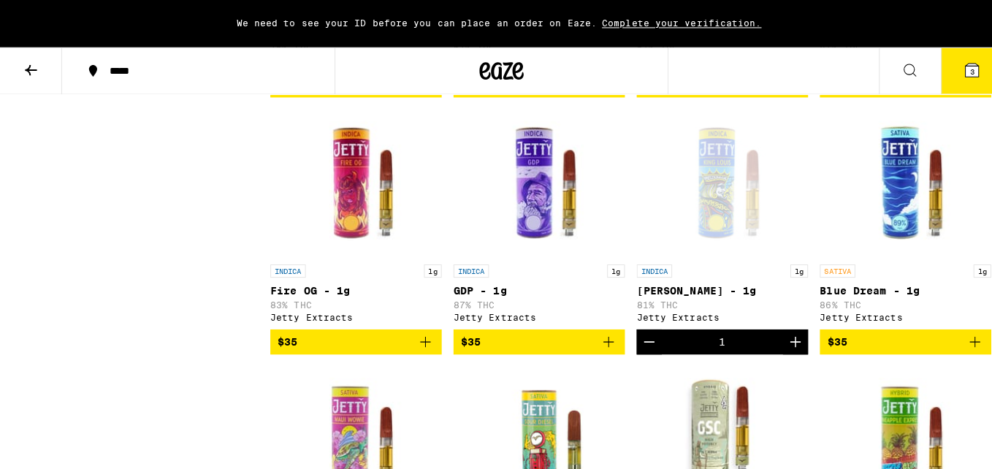
scroll to position [2284, 0]
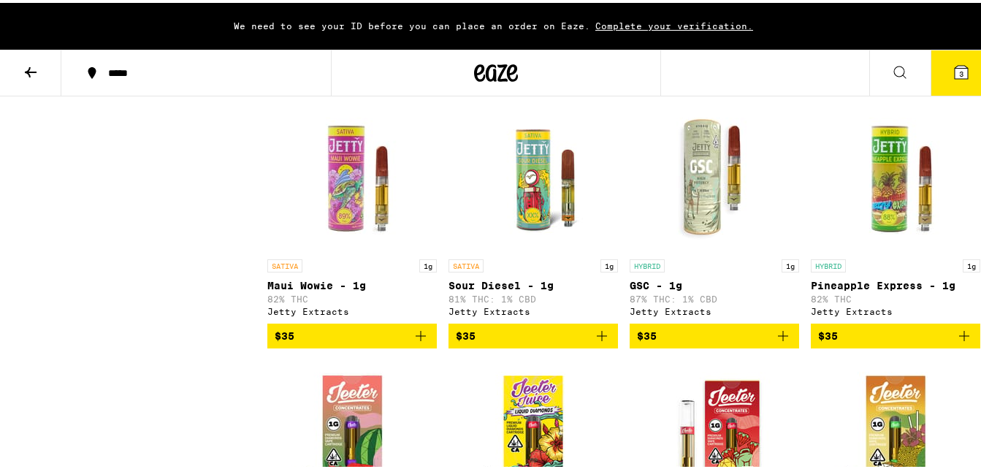
click at [959, 70] on span "3" at bounding box center [961, 70] width 4 height 9
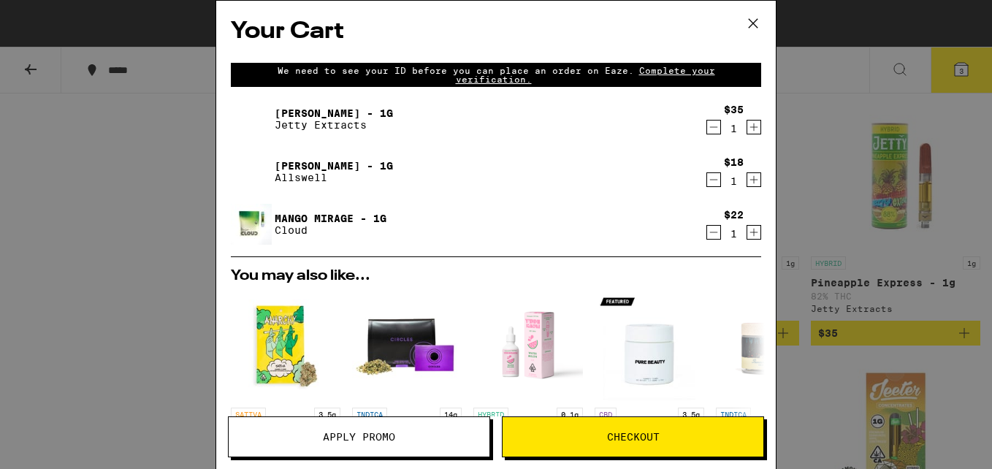
drag, startPoint x: 702, startPoint y: 180, endPoint x: 701, endPoint y: 232, distance: 51.1
click at [701, 232] on div "[PERSON_NAME] - 1g Jetty Extracts $35 1 [PERSON_NAME] - 1g Allswell $18 1 Mango…" at bounding box center [496, 178] width 530 height 158
click at [707, 233] on icon "Decrement" at bounding box center [713, 233] width 13 height 18
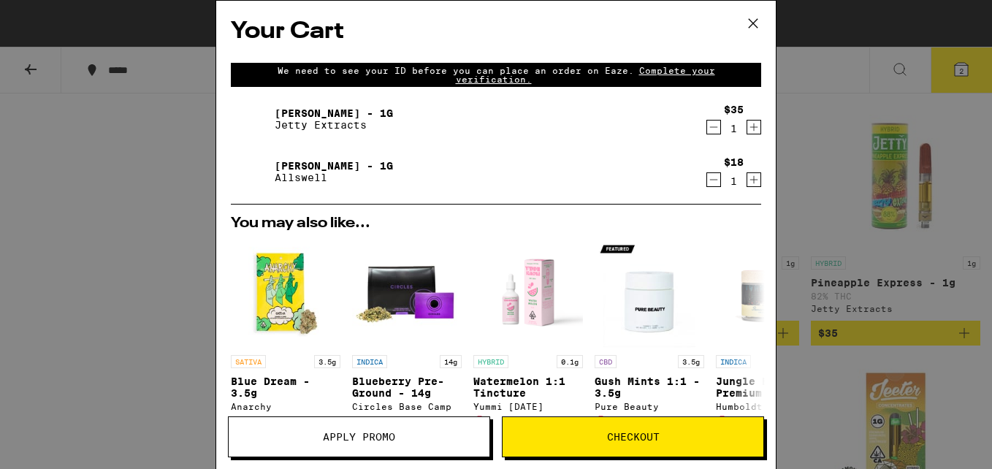
click at [584, 177] on div "[PERSON_NAME] - 1g Allswell" at bounding box center [468, 171] width 474 height 41
click at [378, 164] on link "[PERSON_NAME] - 1g" at bounding box center [334, 166] width 118 height 12
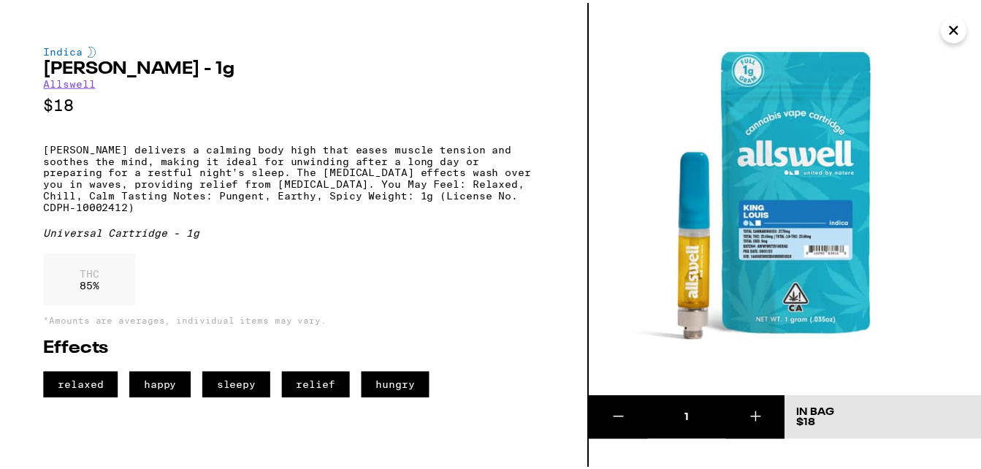
scroll to position [2284, 0]
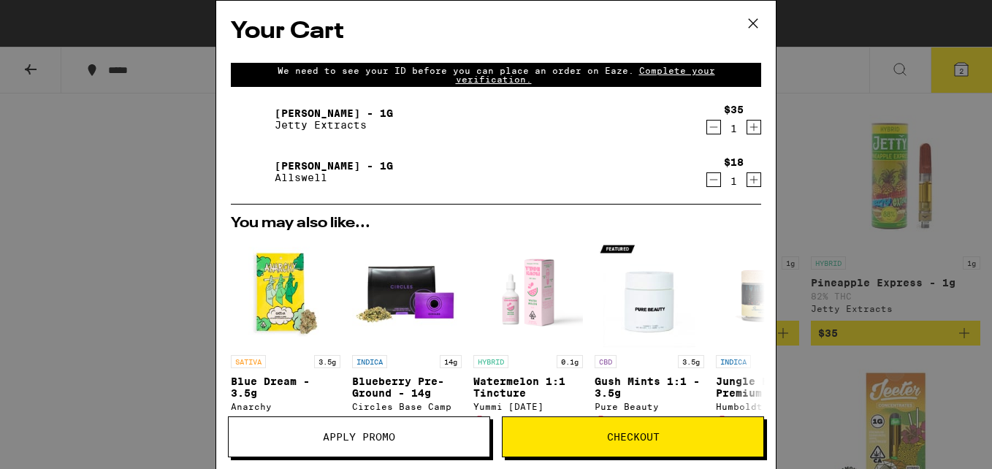
click at [710, 180] on icon "Decrement" at bounding box center [714, 180] width 8 height 0
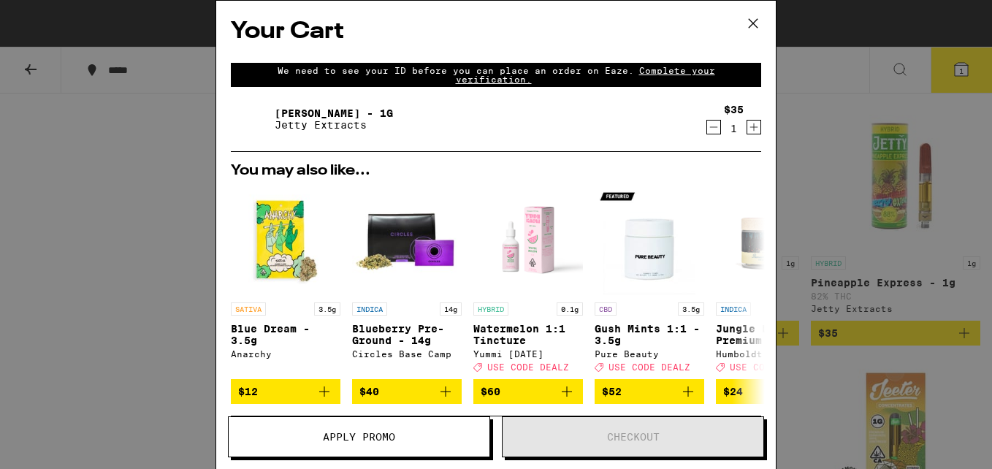
click at [753, 16] on icon at bounding box center [753, 23] width 22 height 22
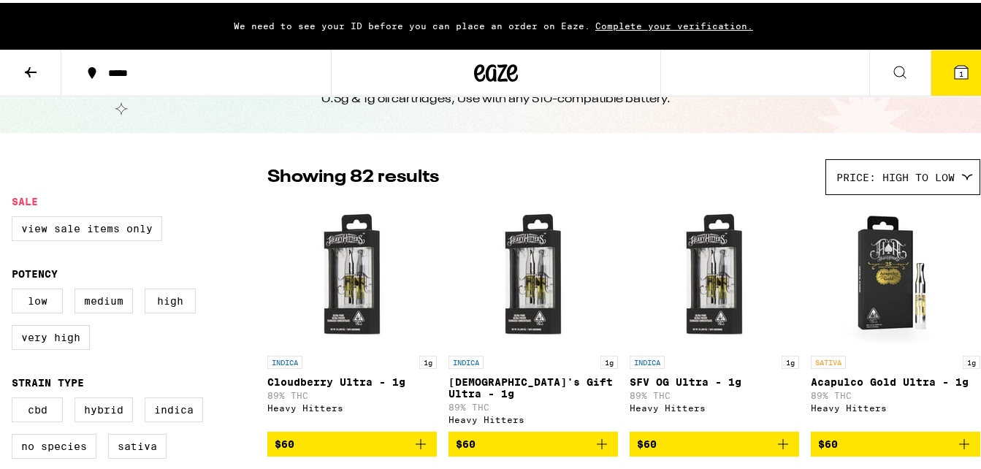
scroll to position [66, 0]
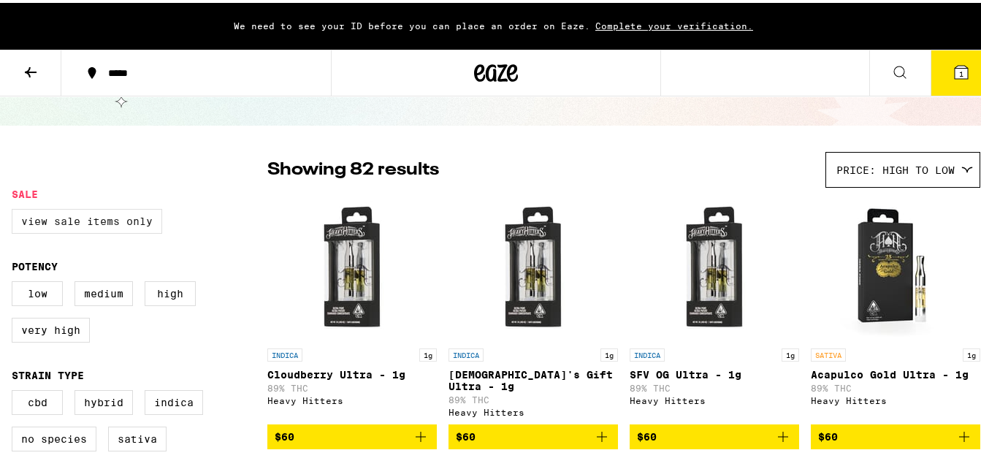
click at [142, 226] on label "View Sale Items Only" at bounding box center [87, 218] width 151 height 25
click at [15, 209] on input "View Sale Items Only" at bounding box center [15, 208] width 1 height 1
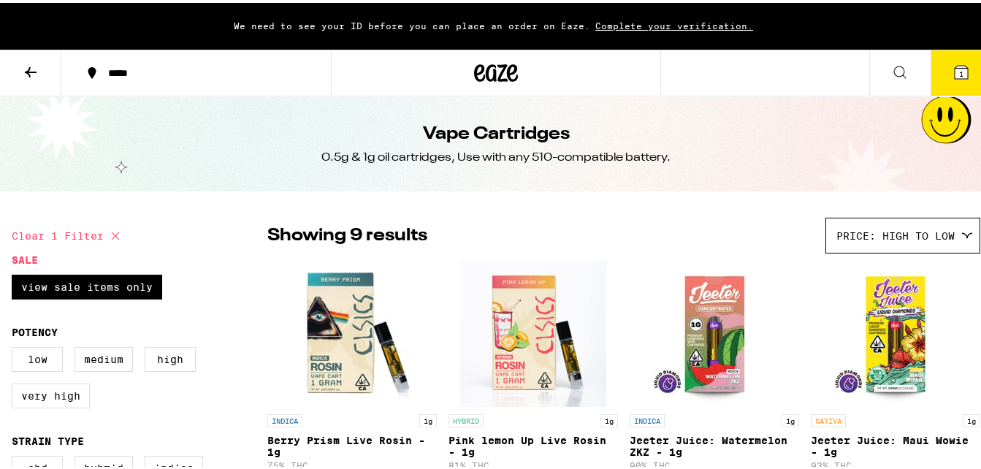
click at [113, 231] on icon at bounding box center [115, 232] width 7 height 7
checkbox input "false"
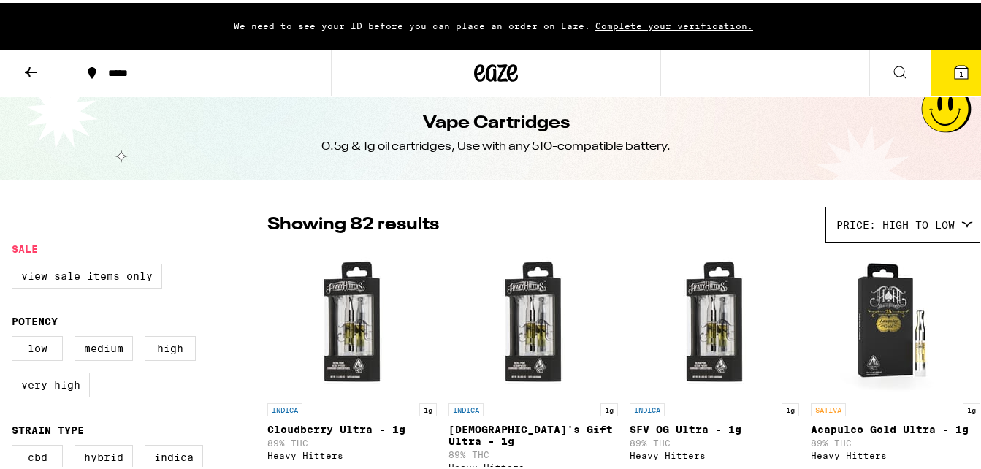
scroll to position [12, 0]
click at [36, 69] on icon at bounding box center [31, 69] width 12 height 10
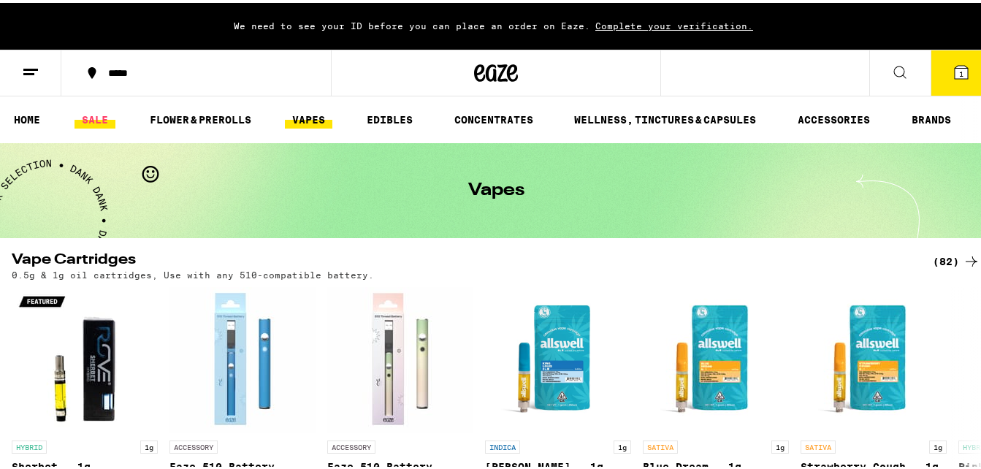
click at [96, 115] on link "SALE" at bounding box center [95, 117] width 41 height 18
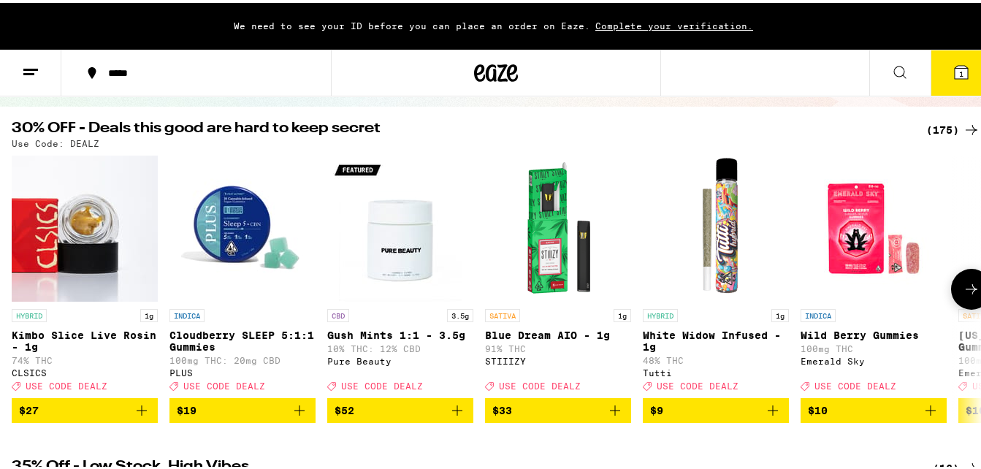
scroll to position [132, 0]
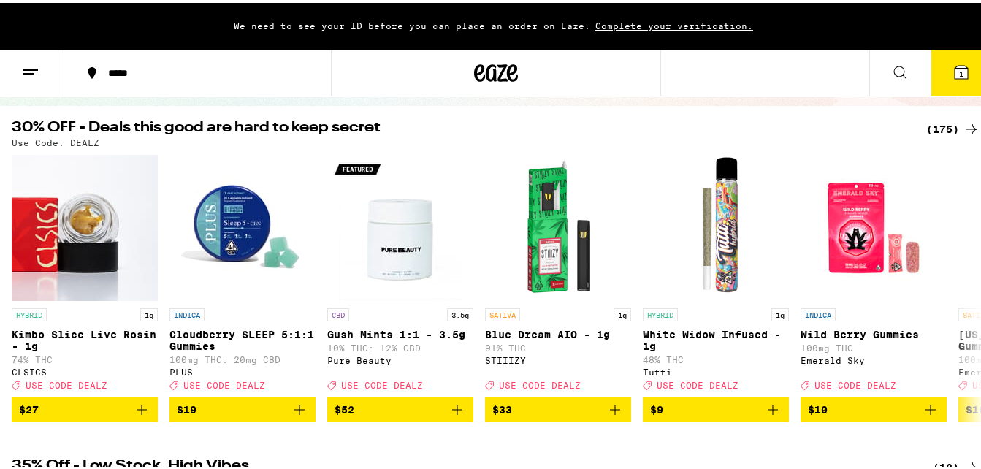
click at [950, 124] on div "(175)" at bounding box center [953, 127] width 54 height 18
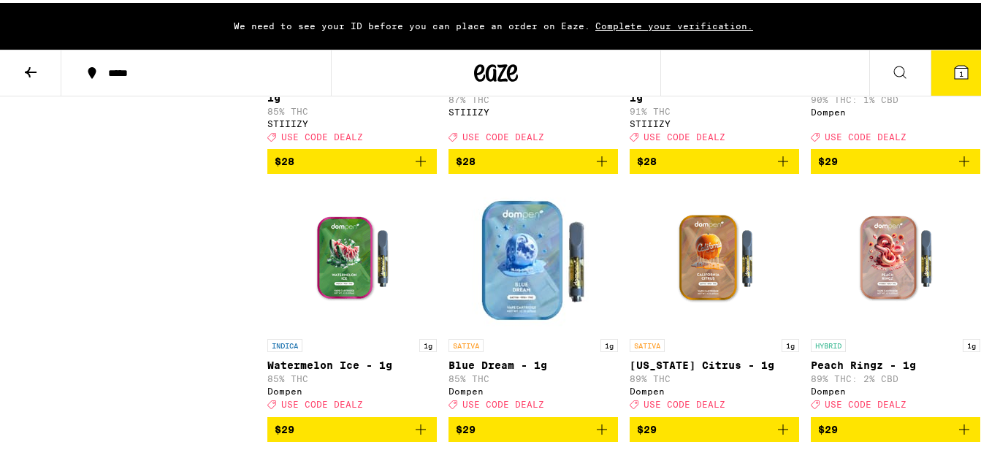
scroll to position [5637, 0]
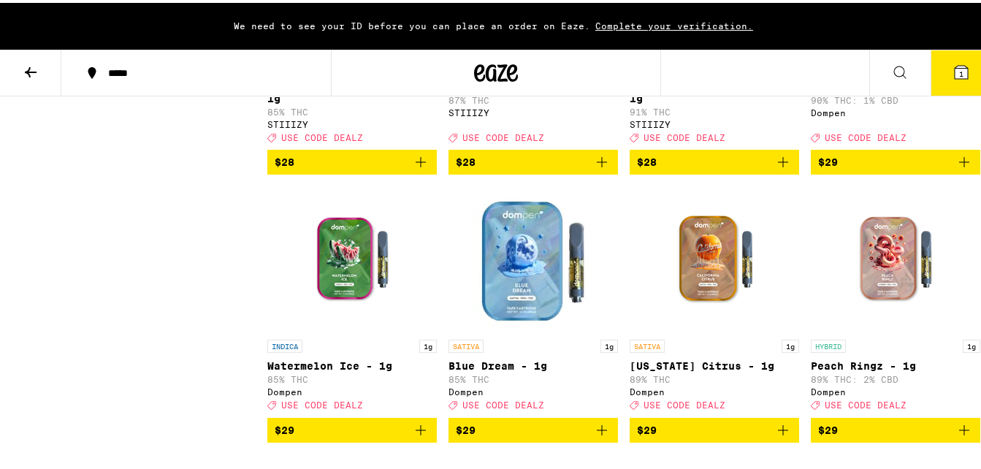
click at [823, 165] on span "$29" at bounding box center [828, 159] width 20 height 12
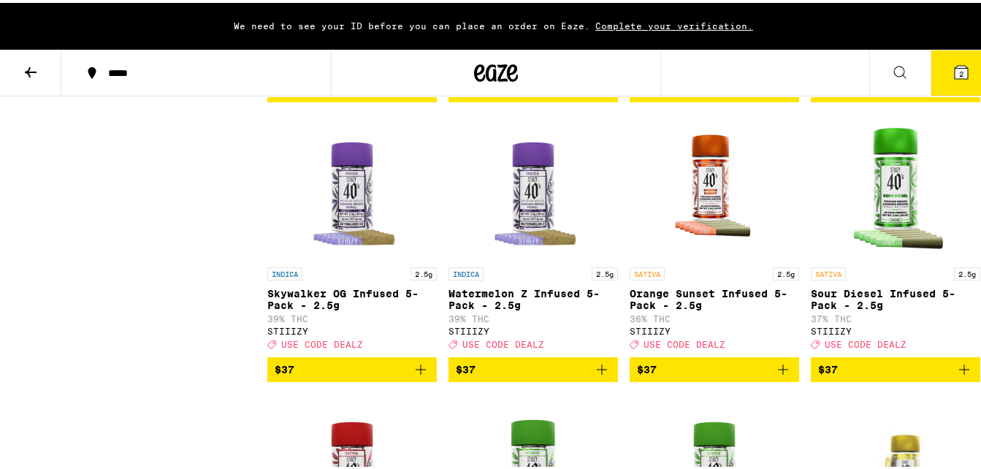
scroll to position [8839, 0]
